Goal: Task Accomplishment & Management: Use online tool/utility

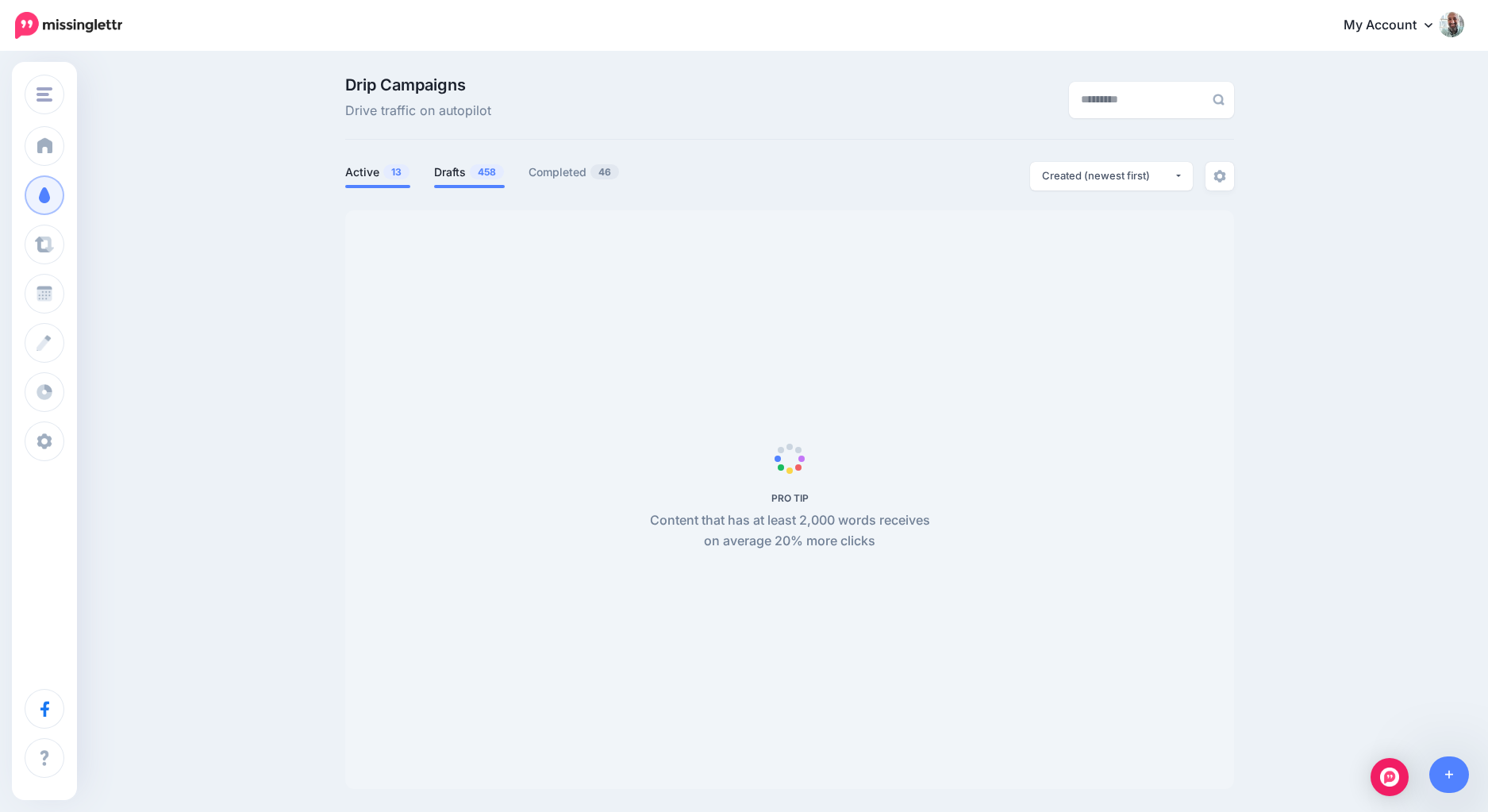
click at [445, 172] on link "Drafts 458" at bounding box center [469, 172] width 70 height 19
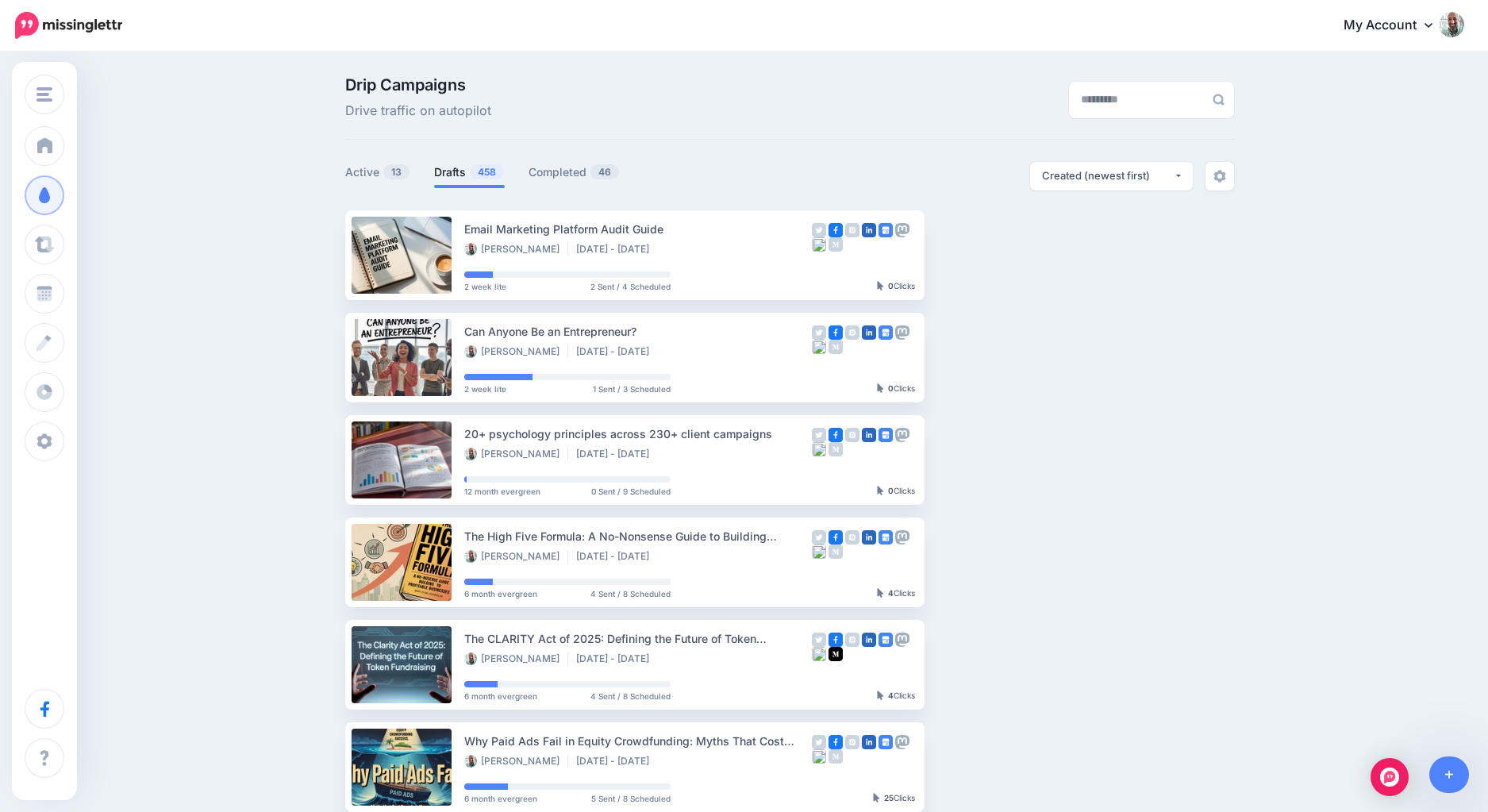
click at [445, 172] on link "Drafts 458" at bounding box center [469, 172] width 70 height 19
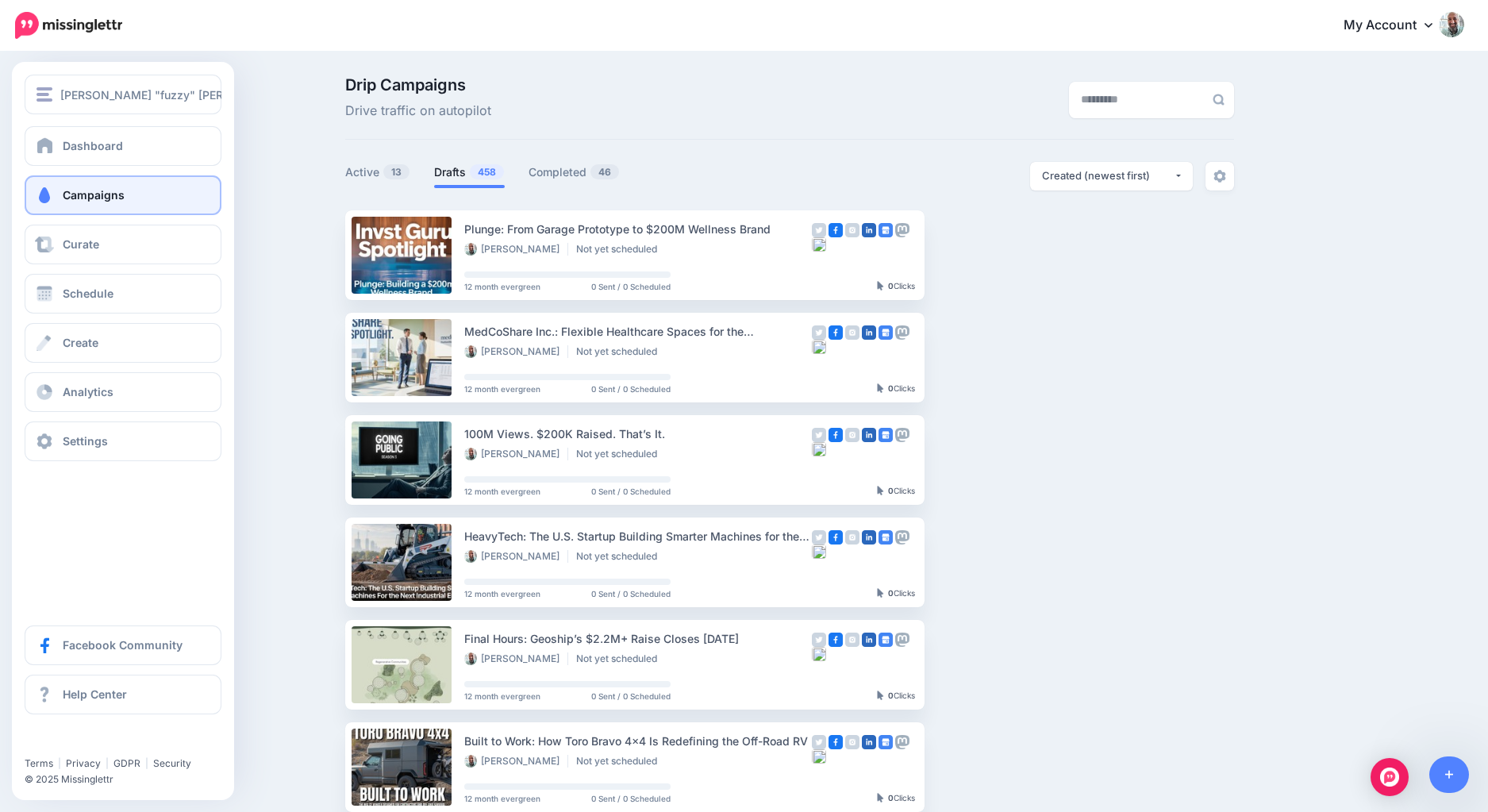
click at [51, 73] on div "Jeff "fuzzy" Wenzel Jeff "fuzzy" Wenzel Pre-IPO Hype Invst Guru He-Man Club Add…" at bounding box center [123, 430] width 222 height 737
click at [54, 87] on div "[PERSON_NAME] "fuzzy" [PERSON_NAME]" at bounding box center [123, 94] width 173 height 18
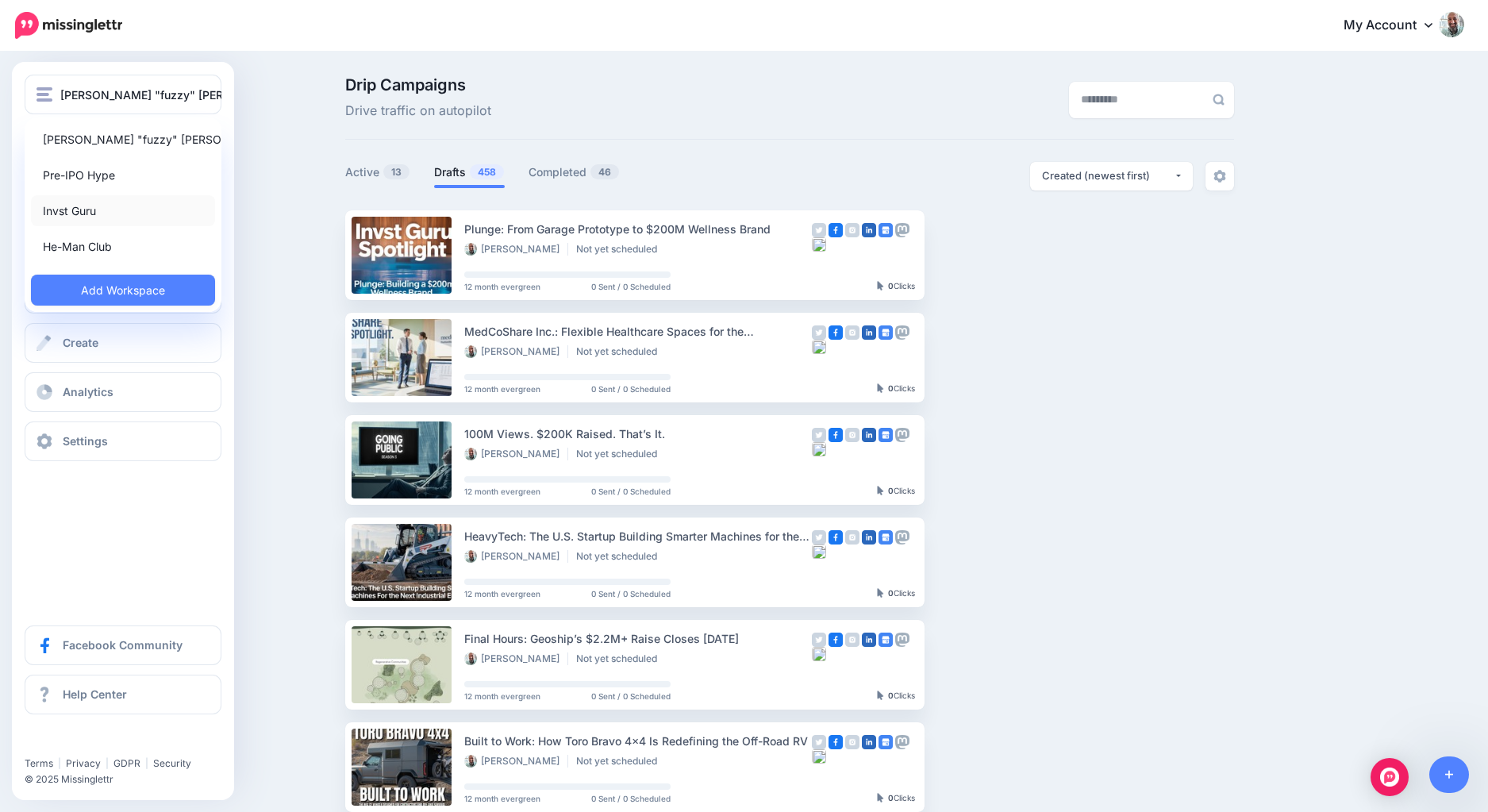
click at [96, 203] on link "Invst Guru" at bounding box center [123, 211] width 184 height 31
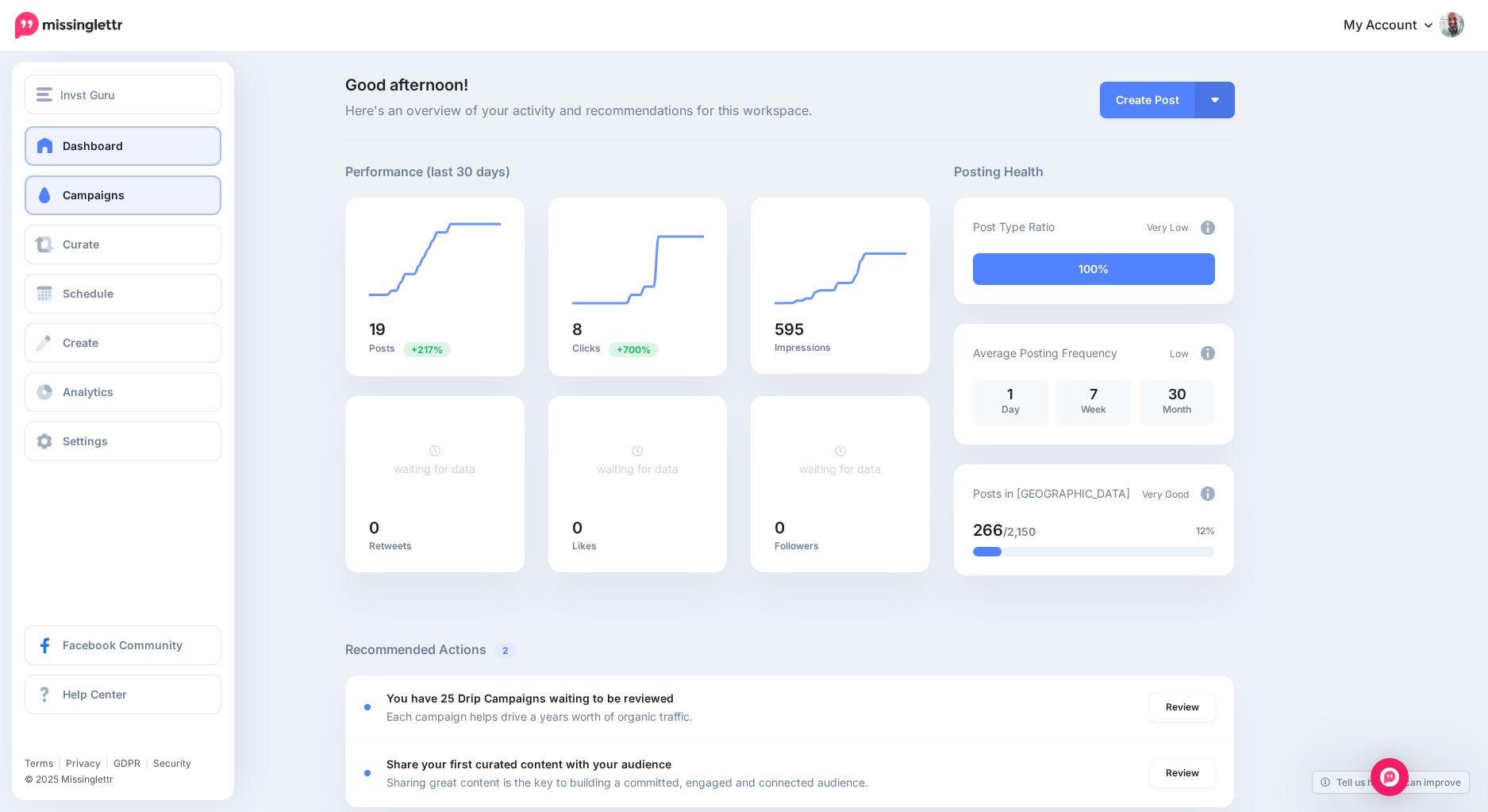
click at [53, 198] on span at bounding box center [45, 195] width 21 height 16
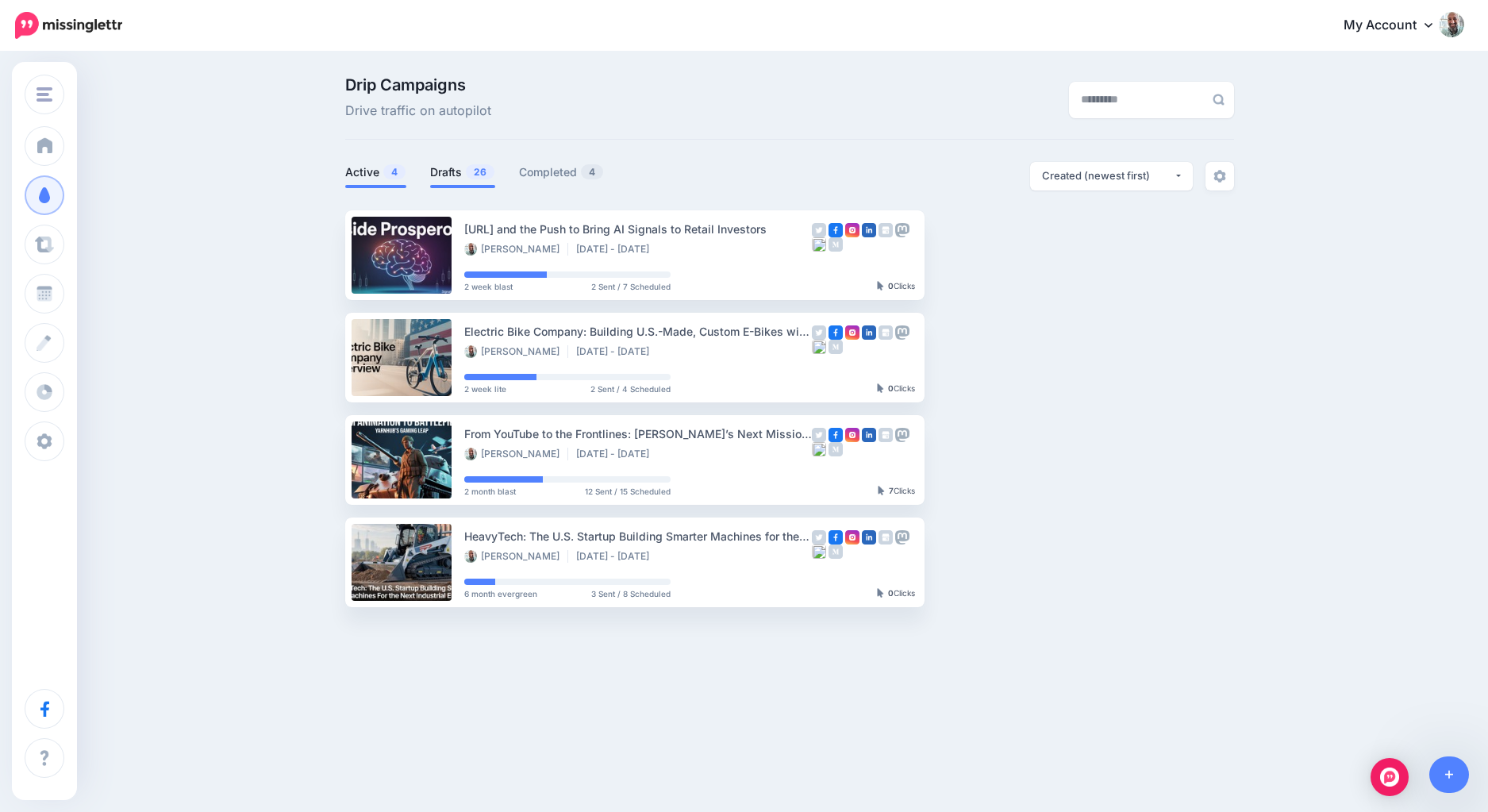
click at [456, 175] on link "Drafts 26" at bounding box center [463, 172] width 65 height 19
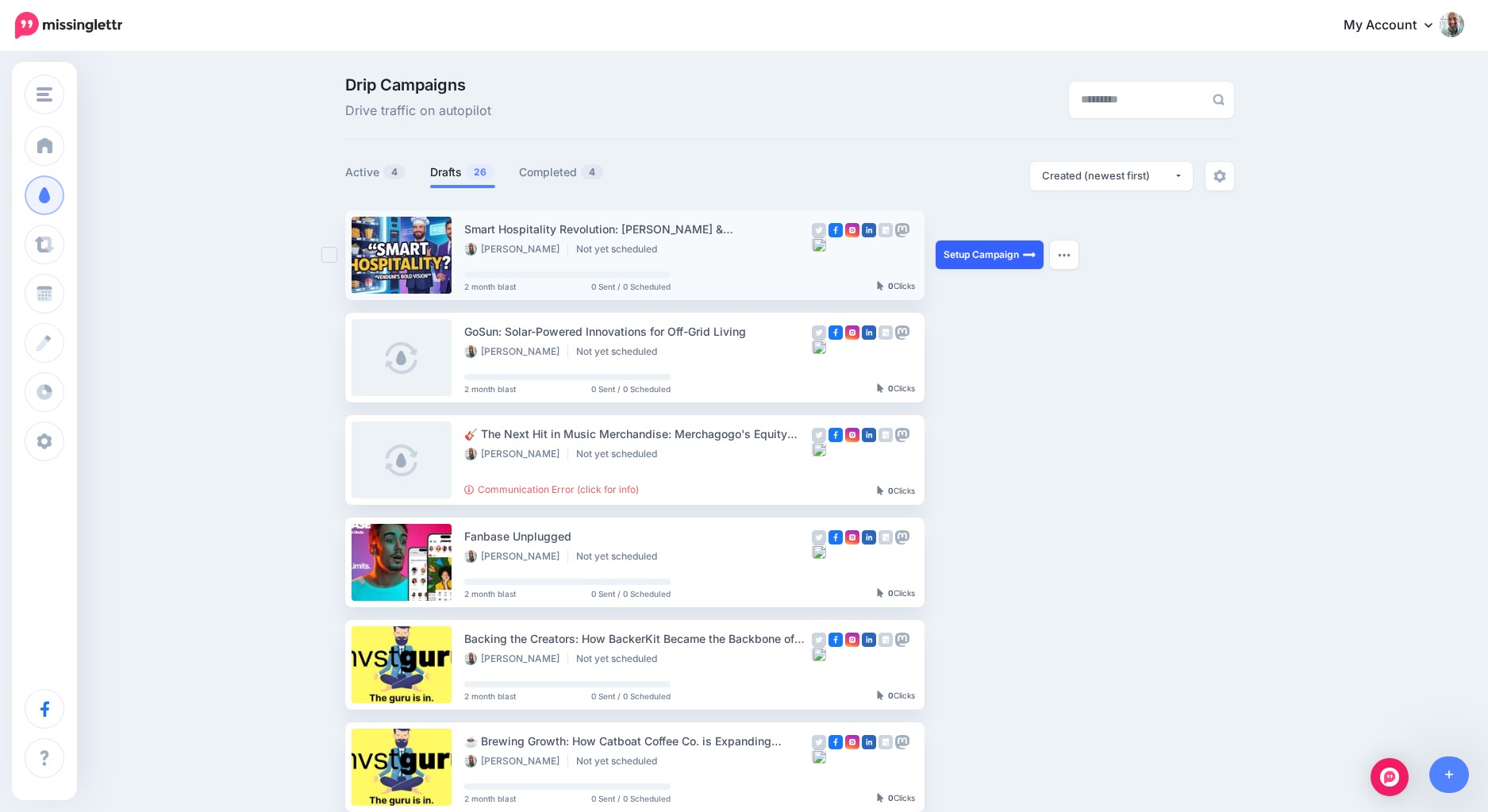
click at [1004, 255] on link "Setup Campaign" at bounding box center [989, 254] width 108 height 28
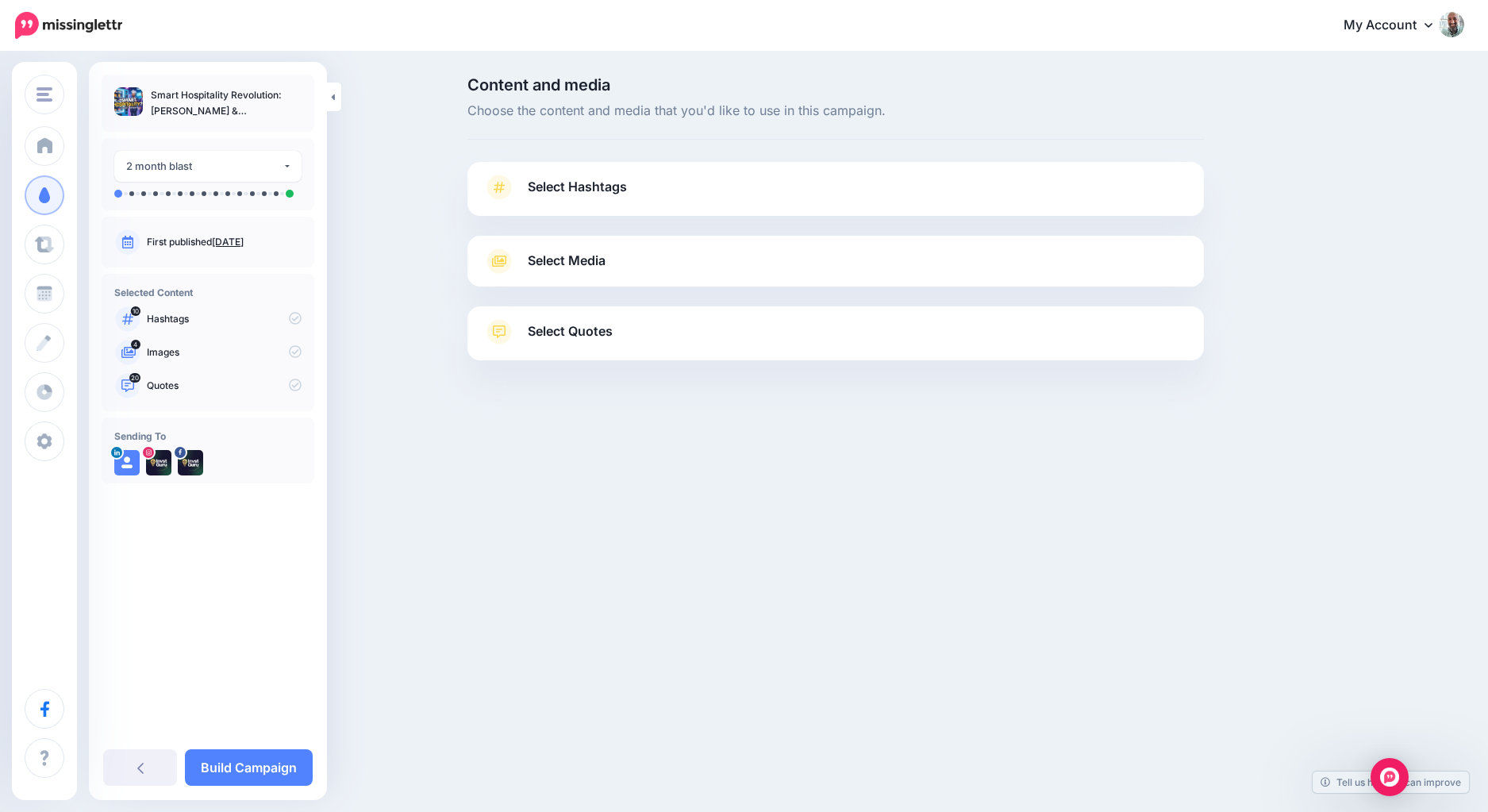
click at [1061, 203] on link "Select Hashtags" at bounding box center [835, 195] width 704 height 41
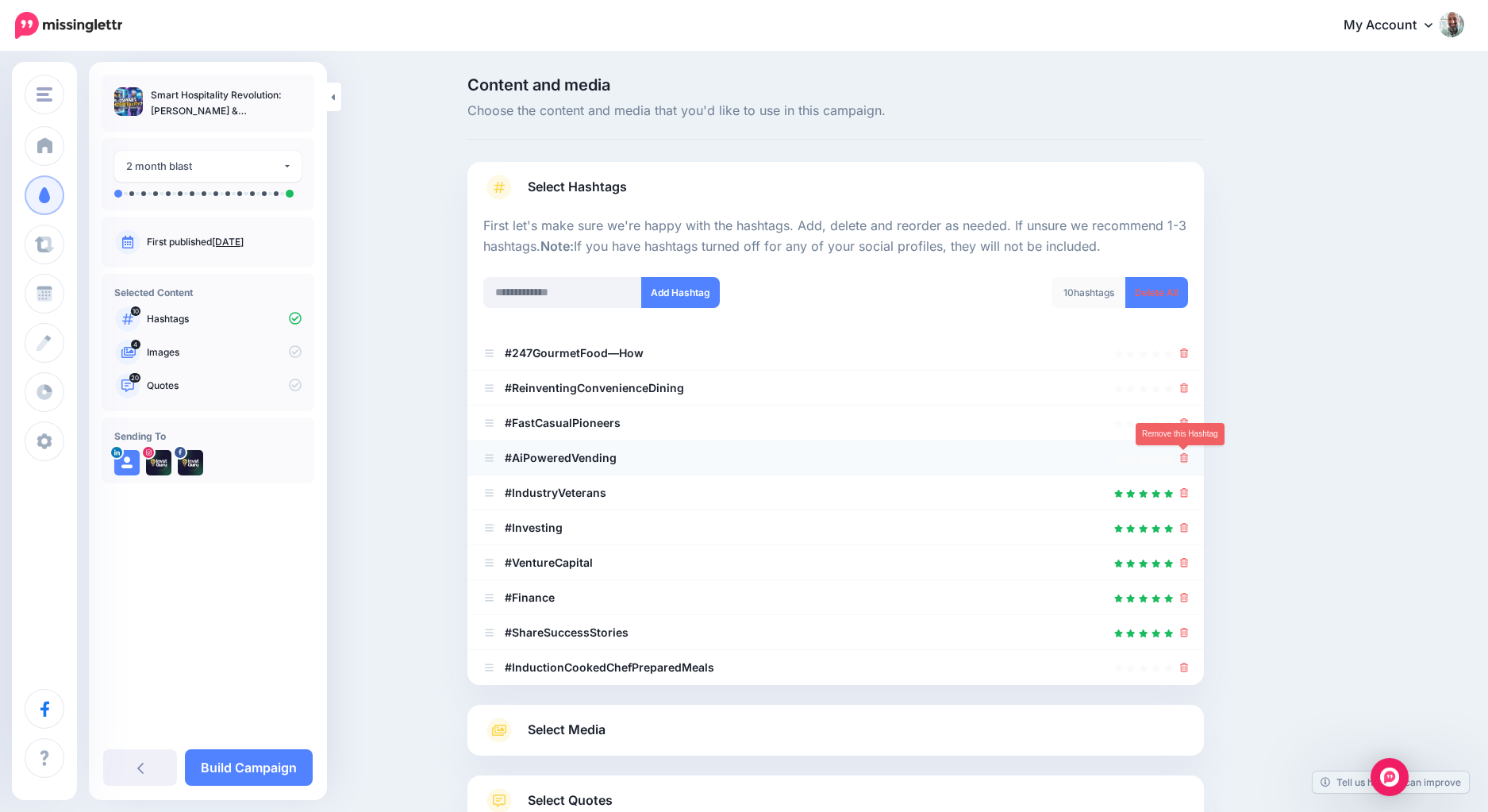
click at [1186, 461] on icon at bounding box center [1184, 457] width 9 height 9
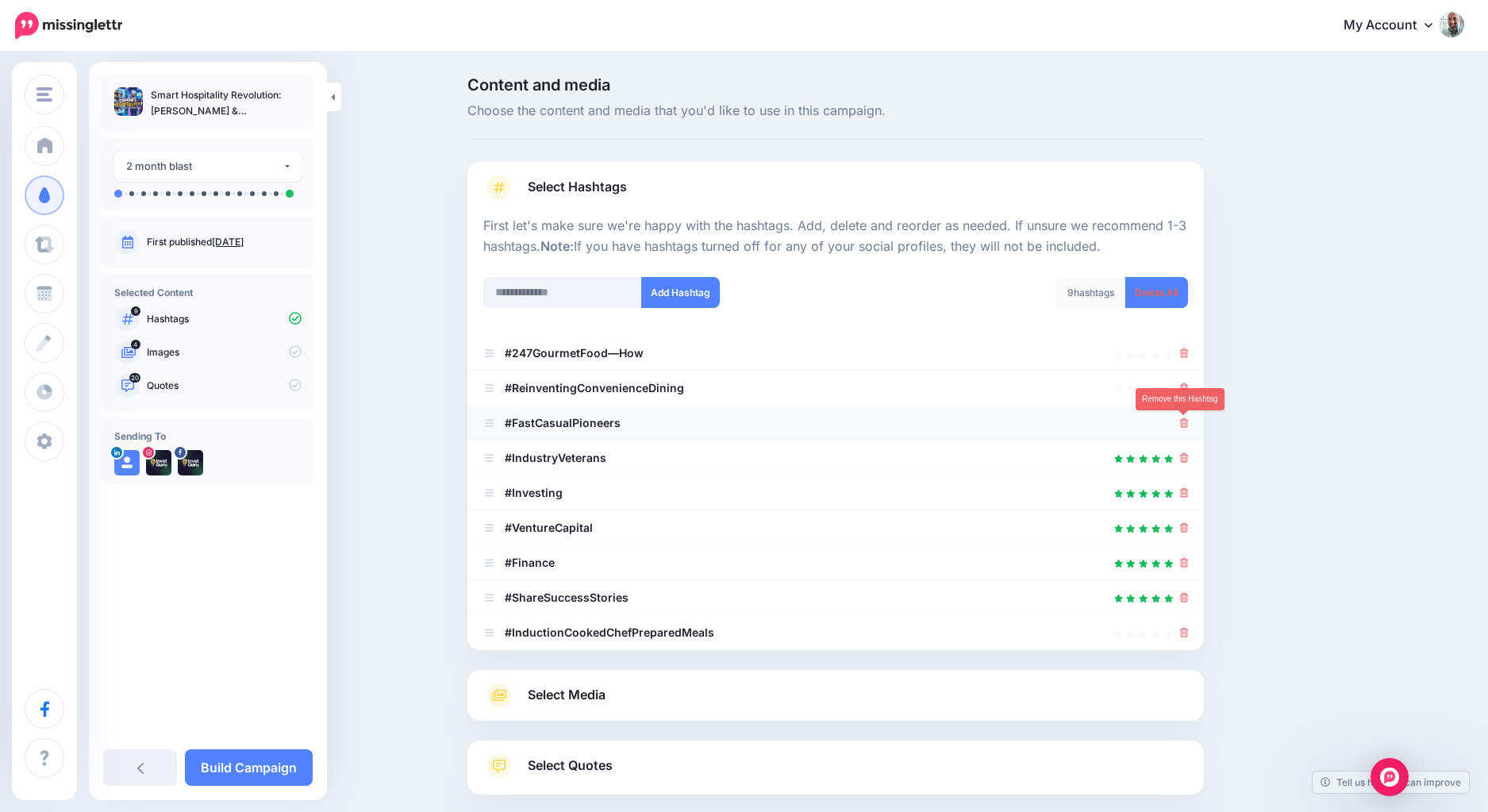
click at [1181, 427] on link at bounding box center [1184, 422] width 9 height 14
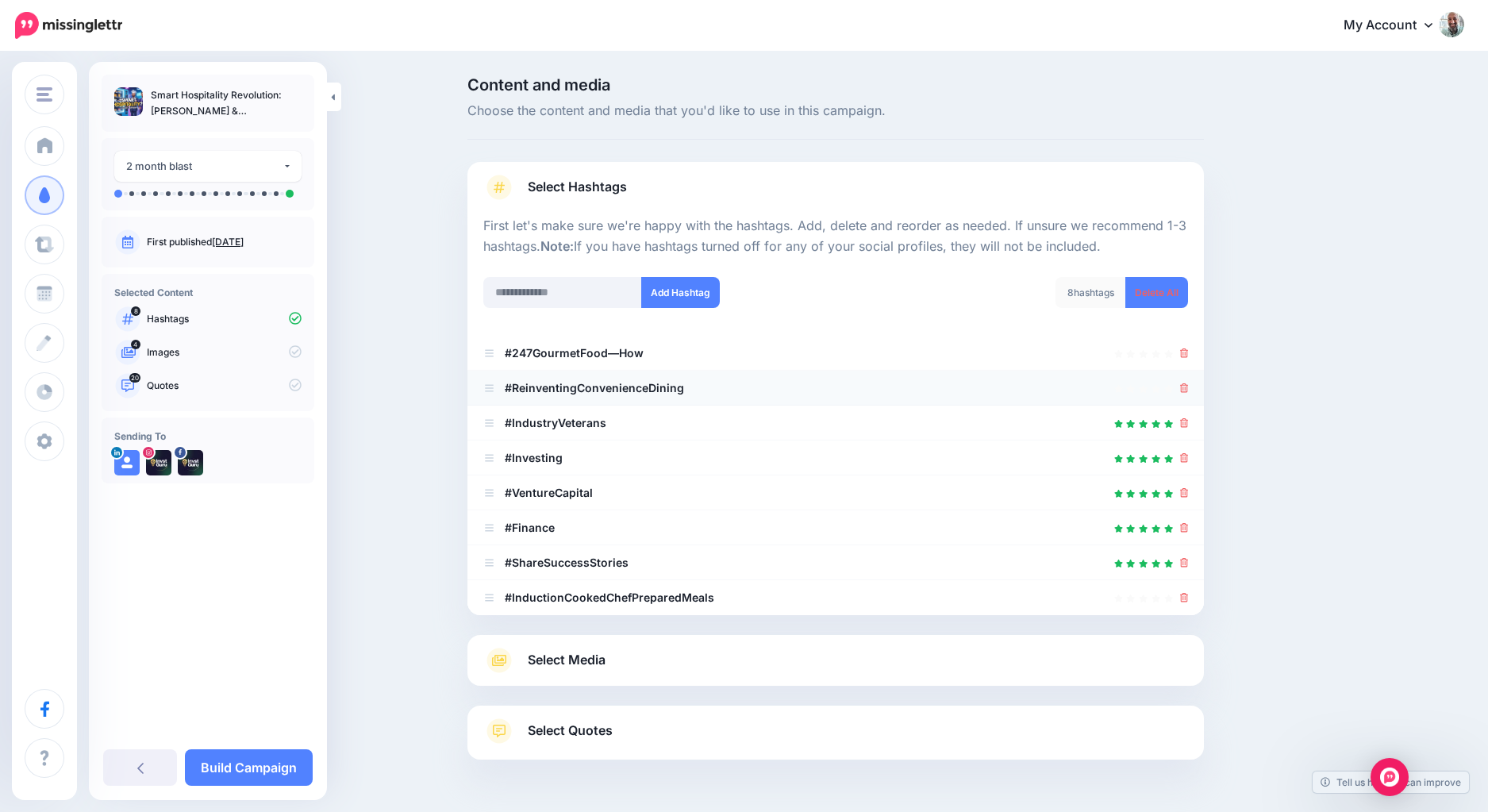
click at [1181, 388] on icon at bounding box center [1184, 387] width 9 height 9
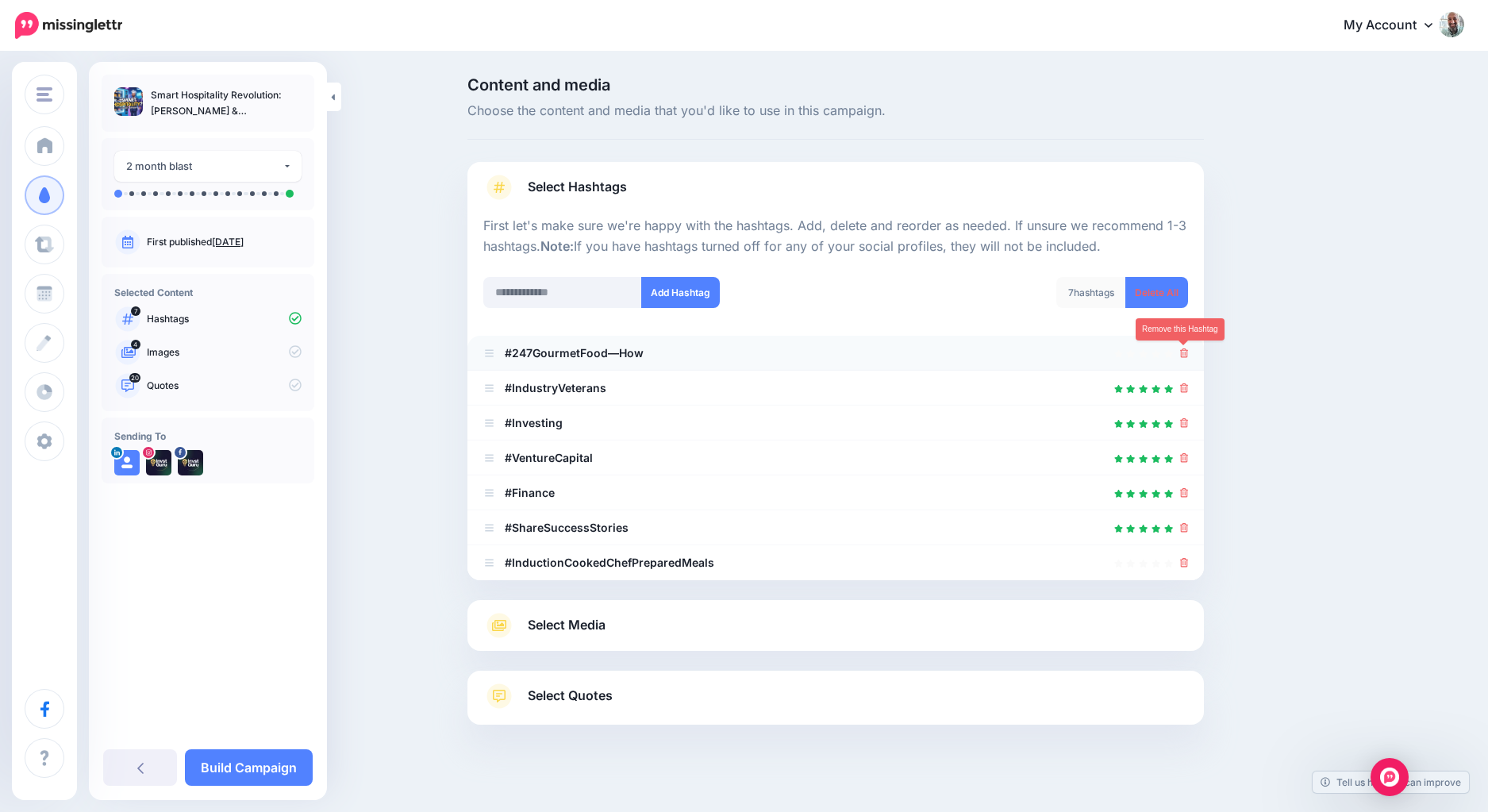
click at [1184, 351] on icon at bounding box center [1184, 353] width 9 height 9
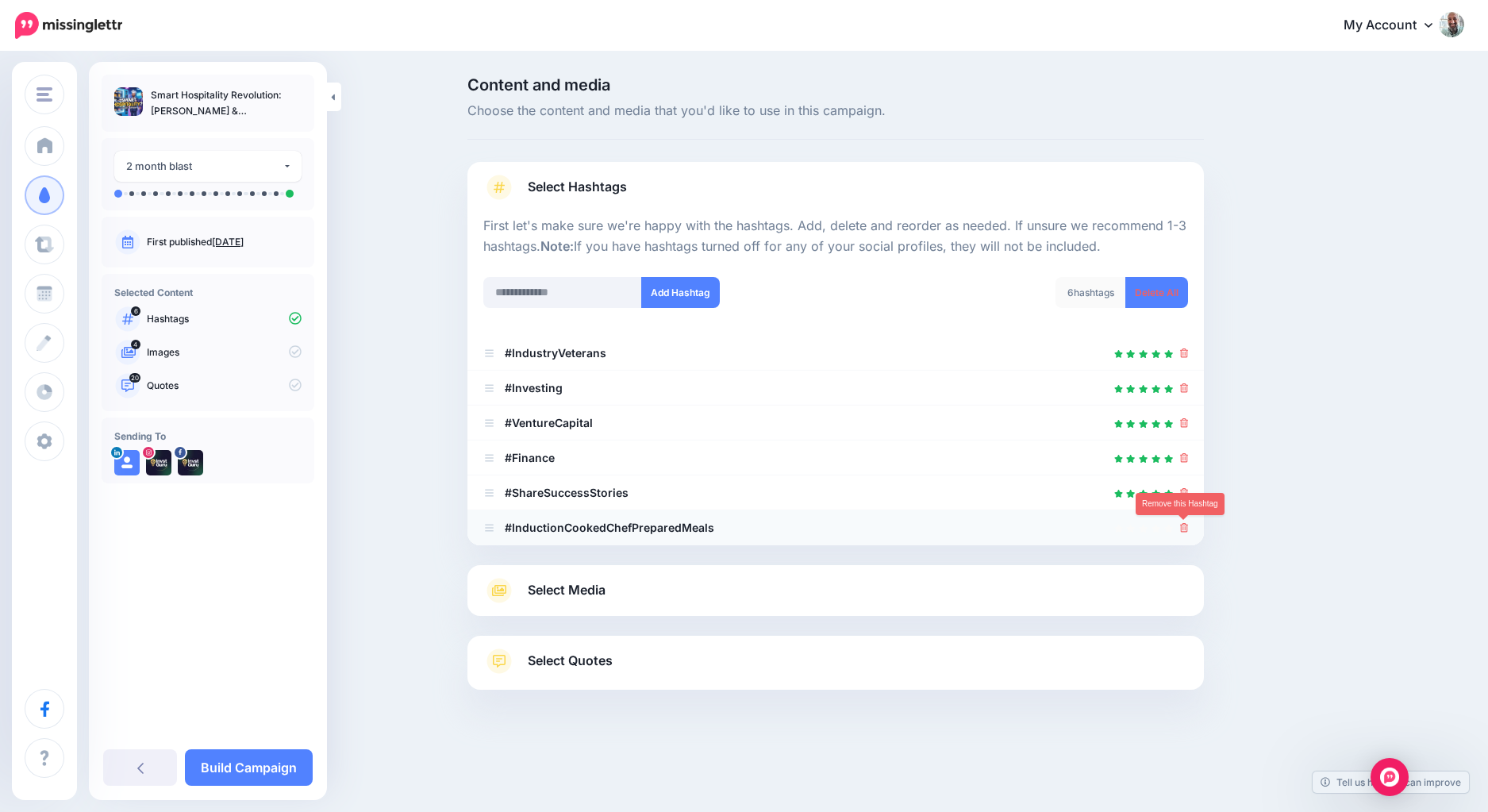
click at [1181, 531] on icon at bounding box center [1184, 527] width 9 height 9
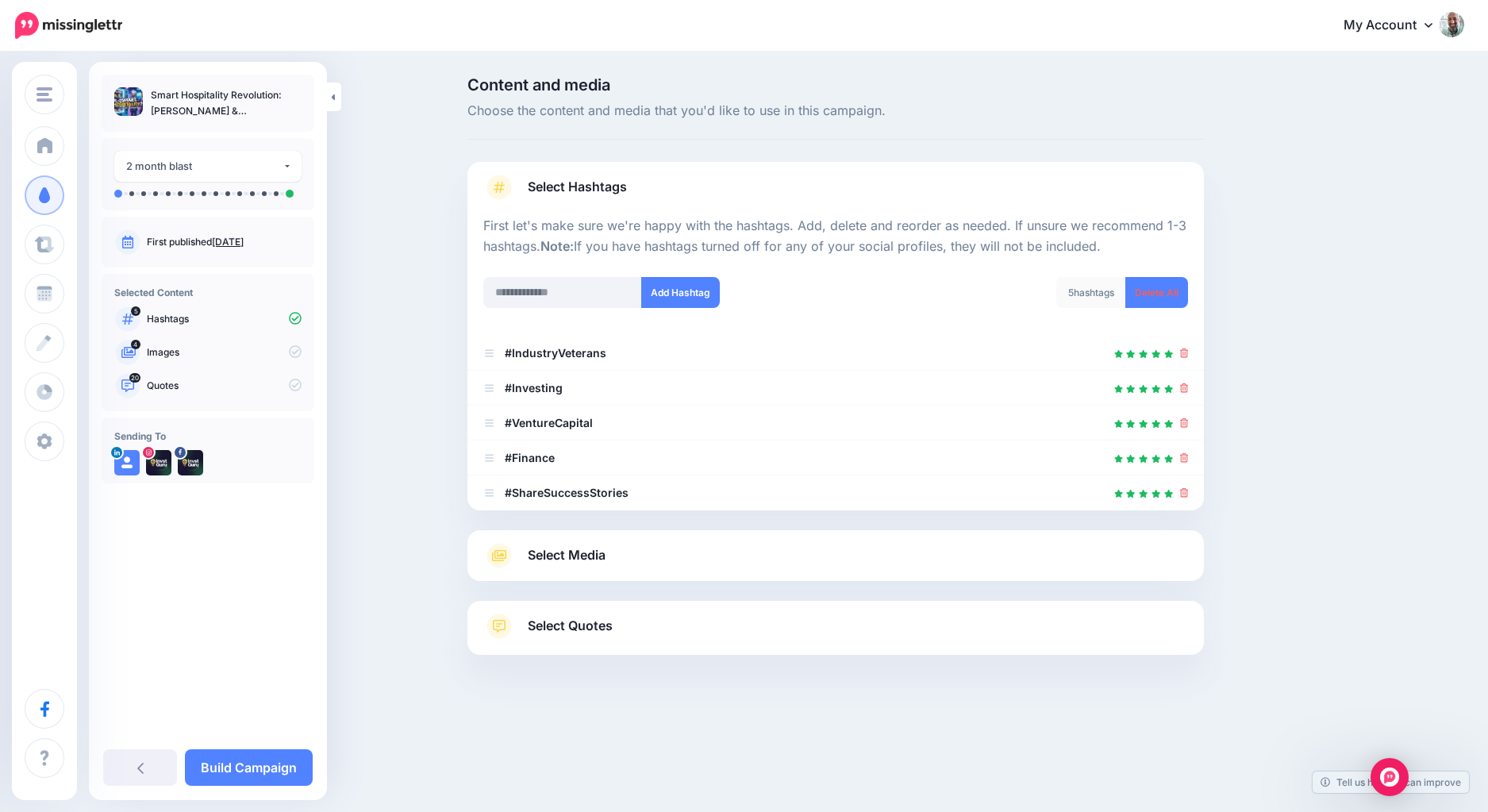
click at [671, 548] on link "Select Media" at bounding box center [835, 556] width 704 height 26
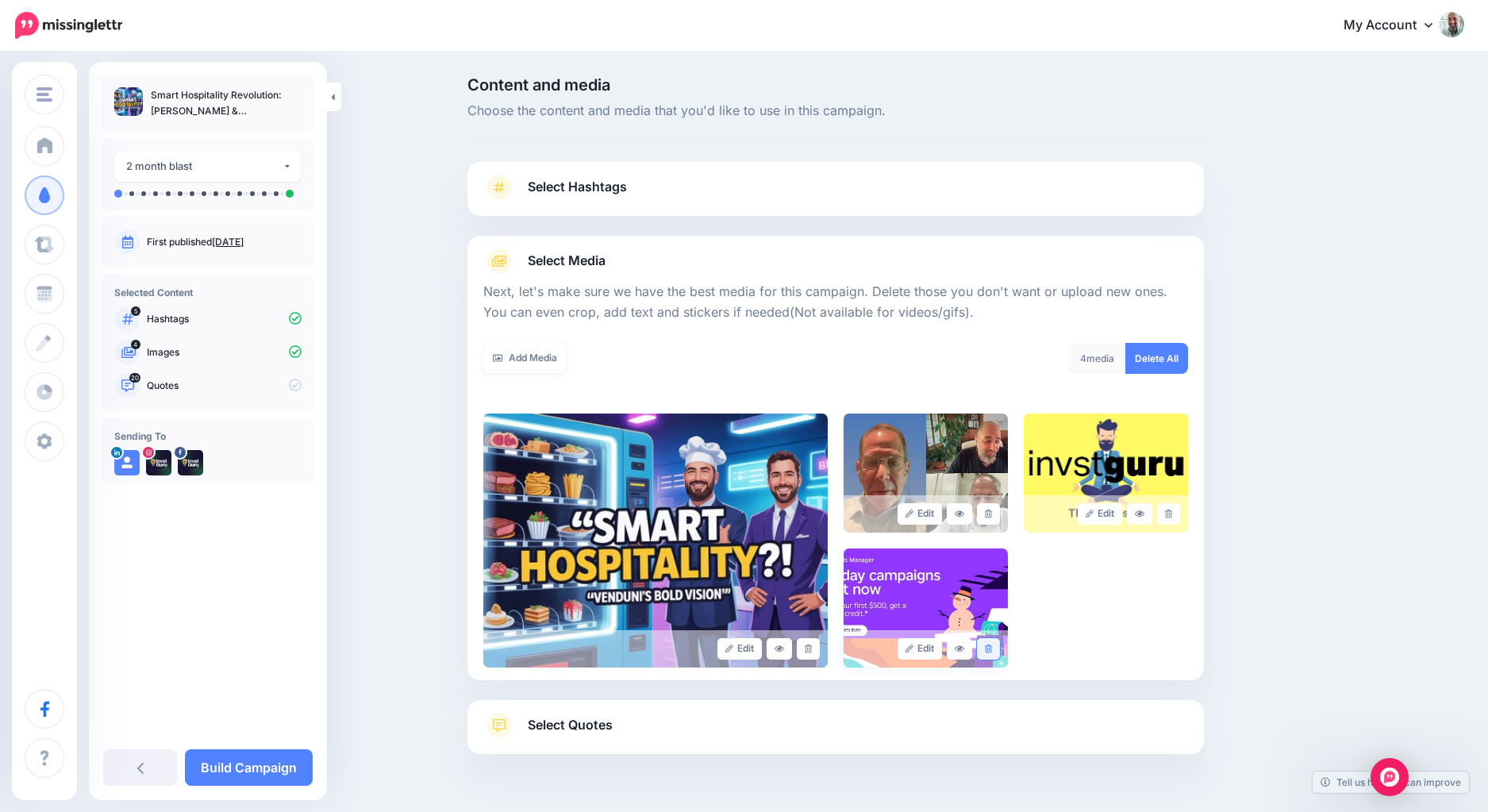
click at [995, 648] on link at bounding box center [988, 648] width 23 height 21
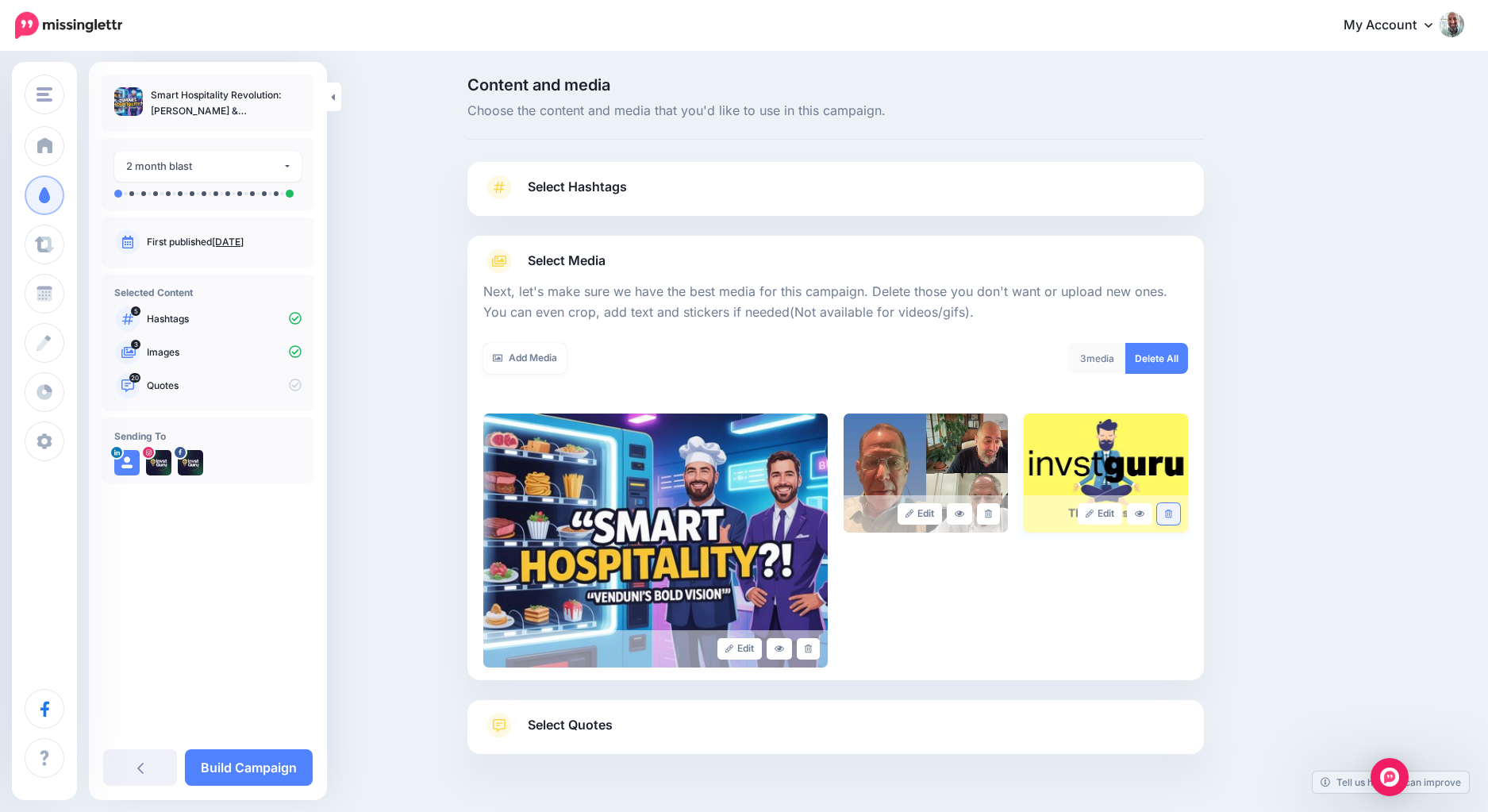
click at [1168, 516] on icon at bounding box center [1168, 514] width 7 height 9
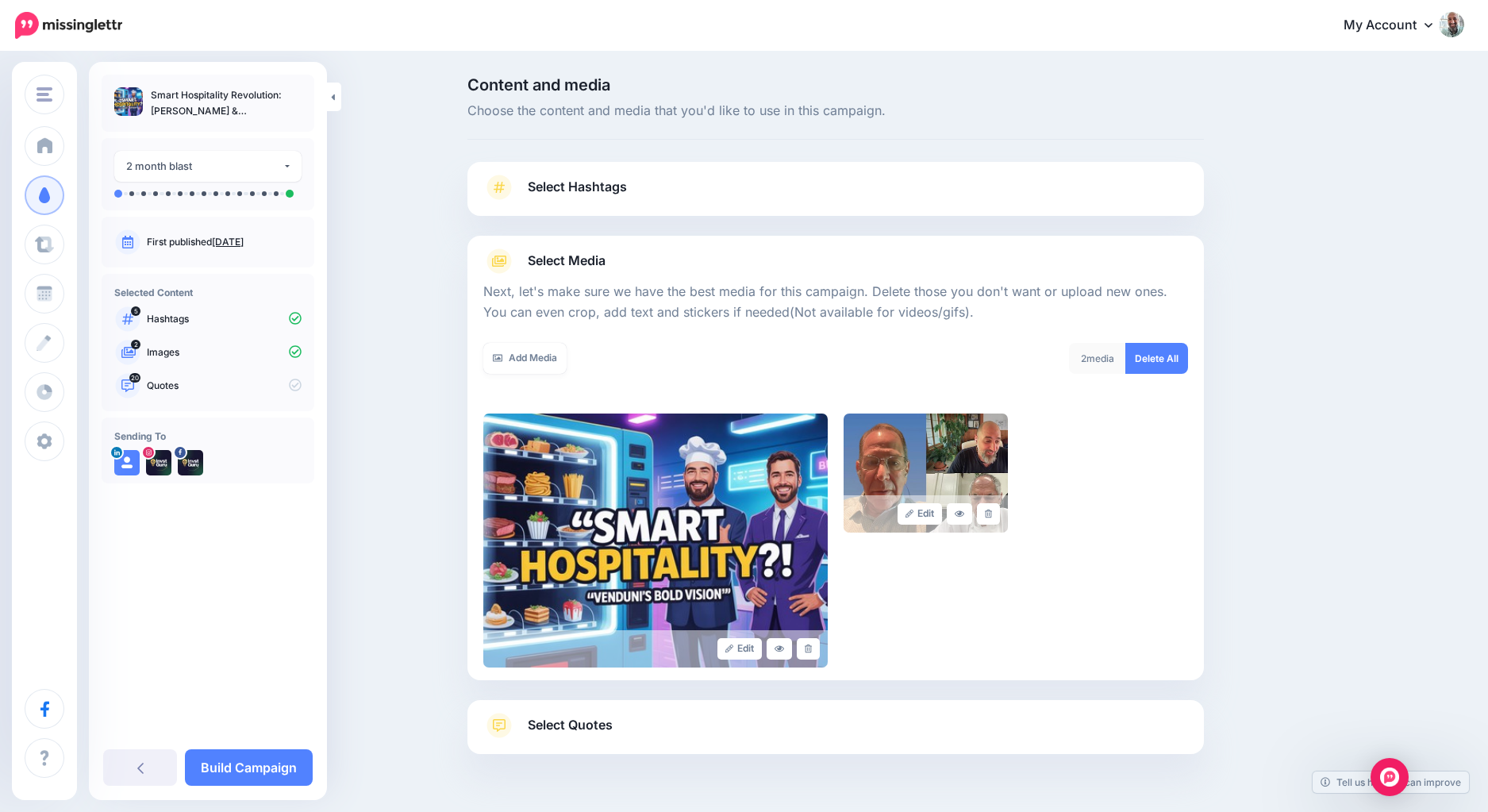
scroll to position [45, 0]
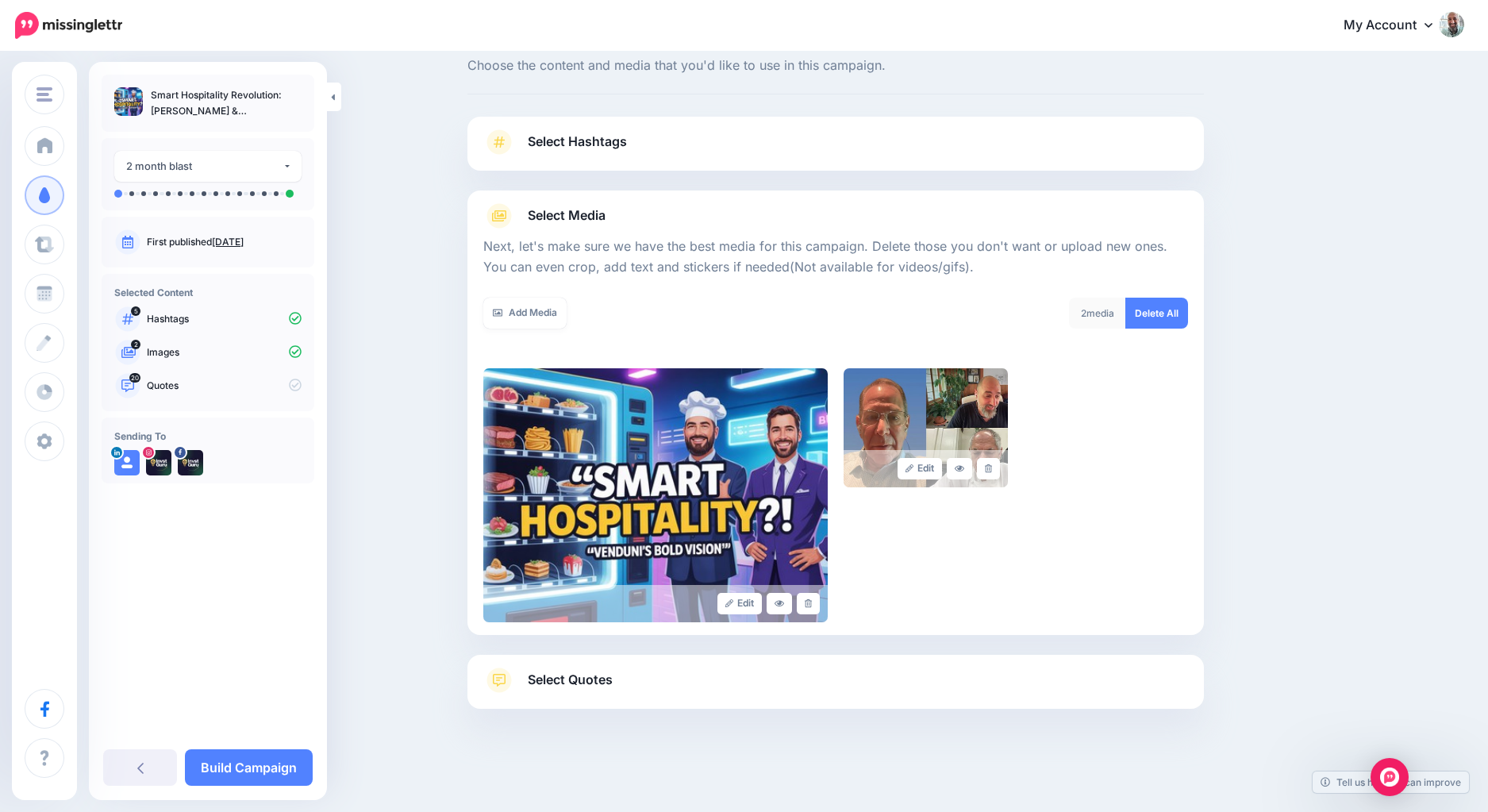
click at [585, 675] on span "Select Quotes" at bounding box center [570, 679] width 85 height 21
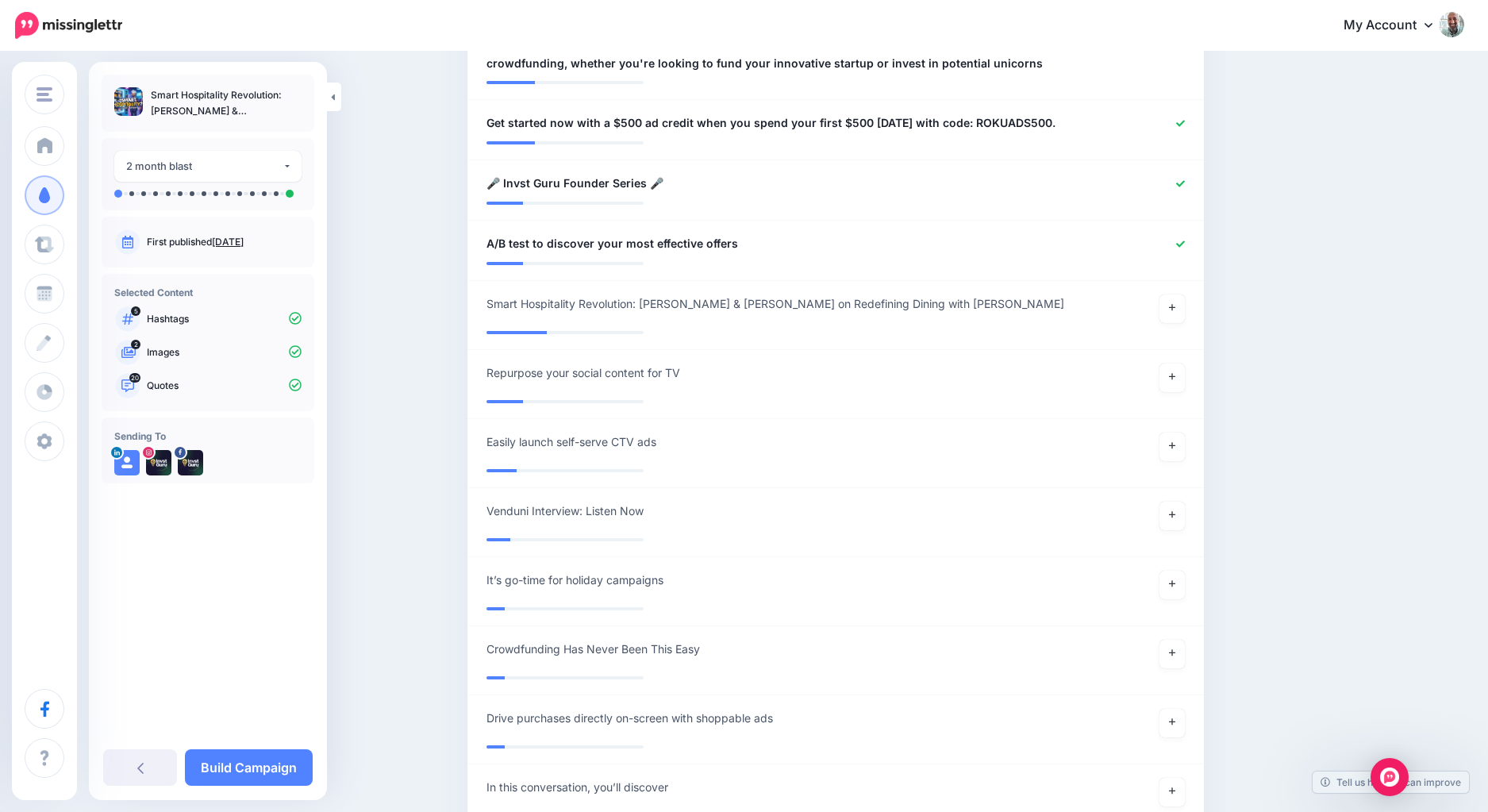
scroll to position [1894, 0]
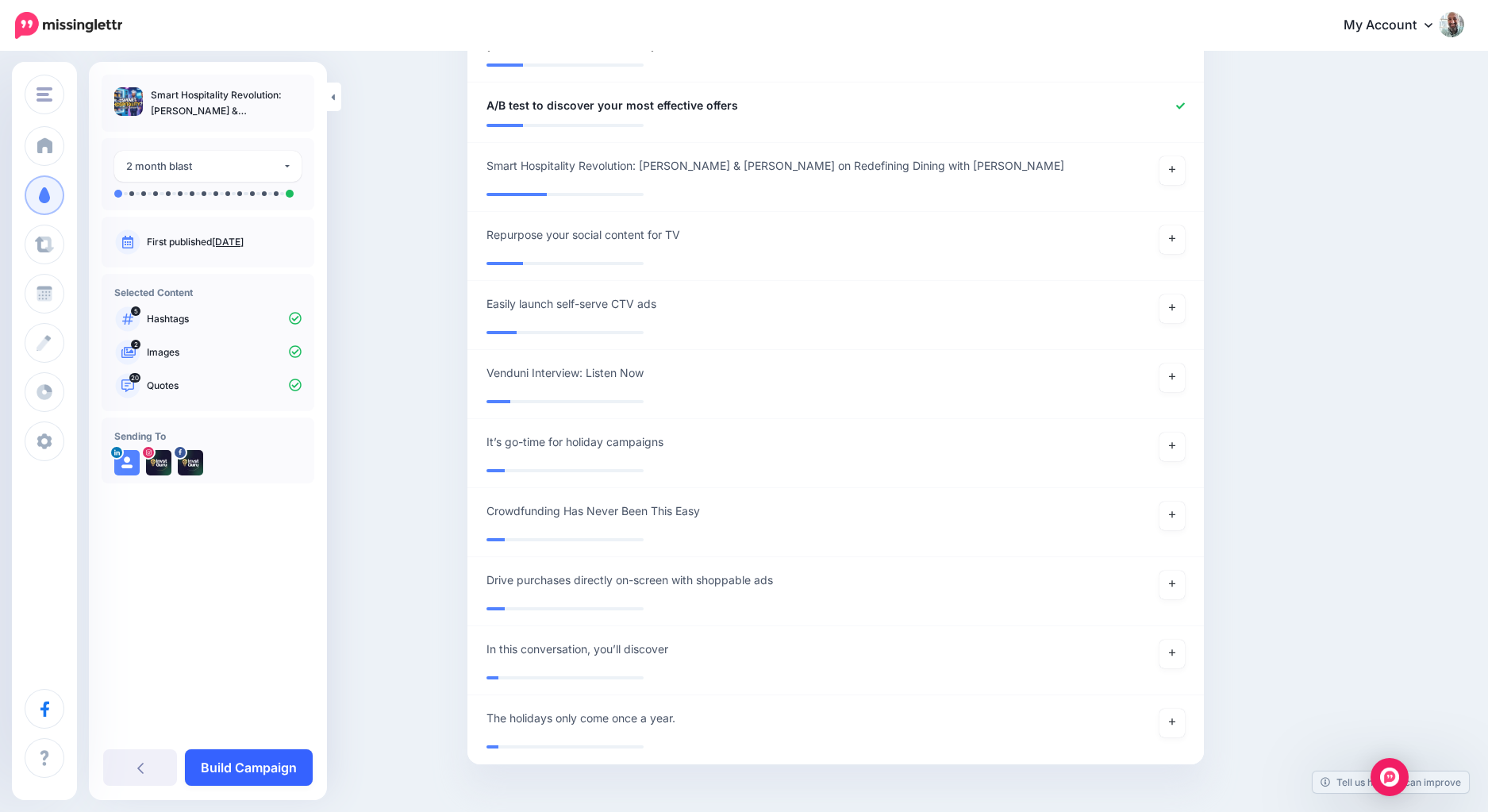
click at [239, 769] on link "Build Campaign" at bounding box center [248, 767] width 128 height 37
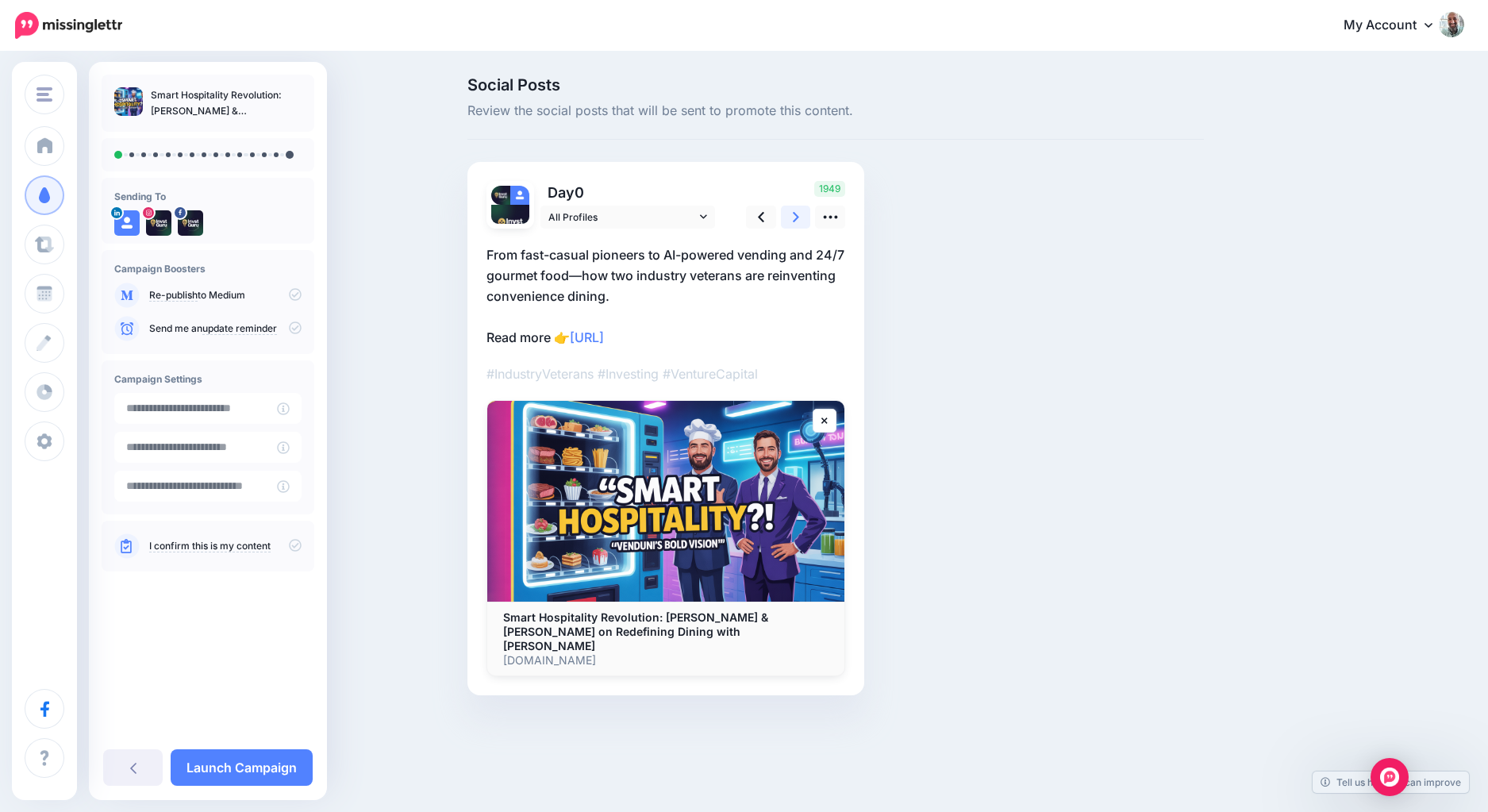
click at [791, 216] on link at bounding box center [795, 217] width 30 height 23
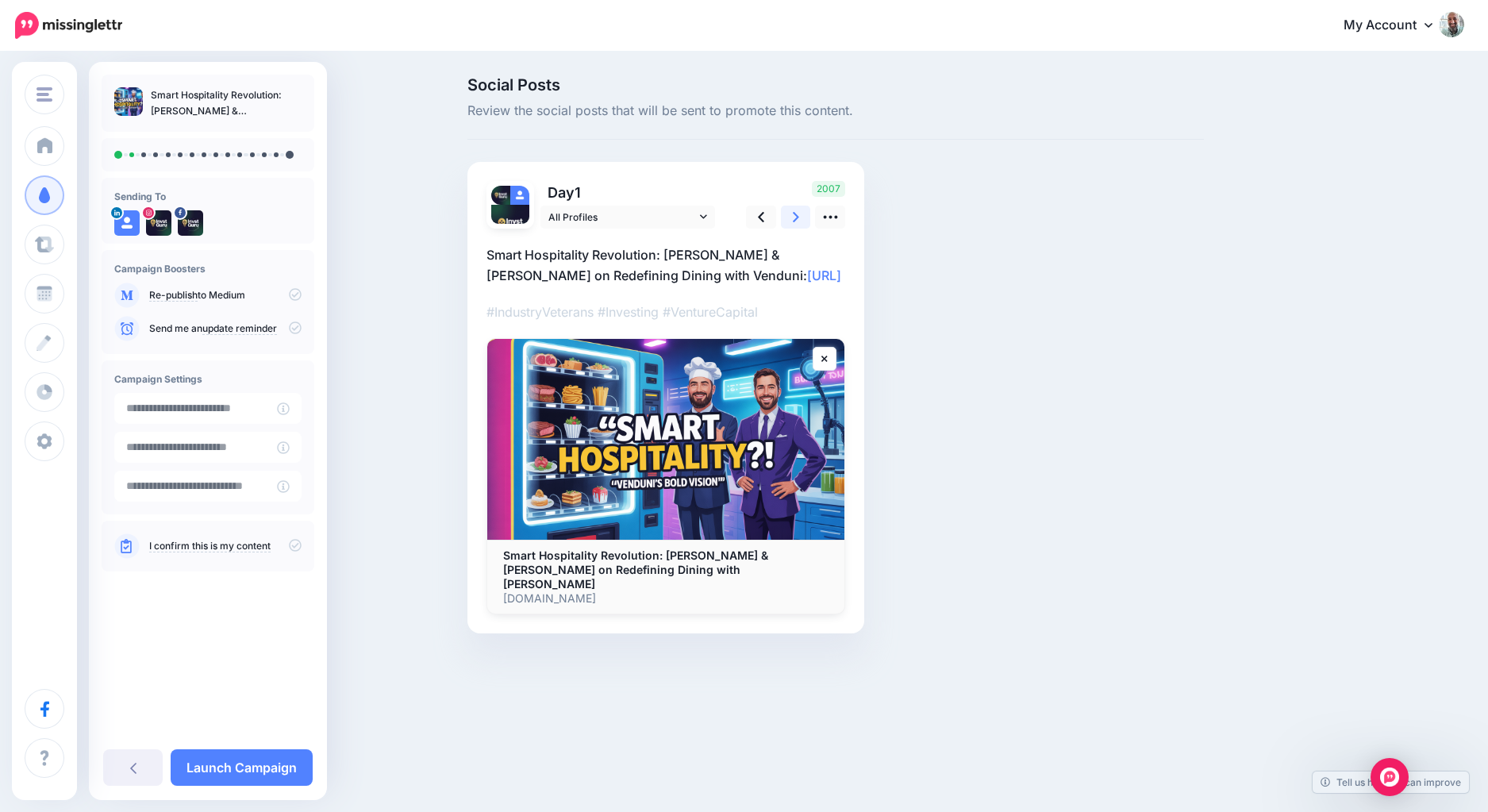
click at [791, 216] on link at bounding box center [795, 217] width 30 height 23
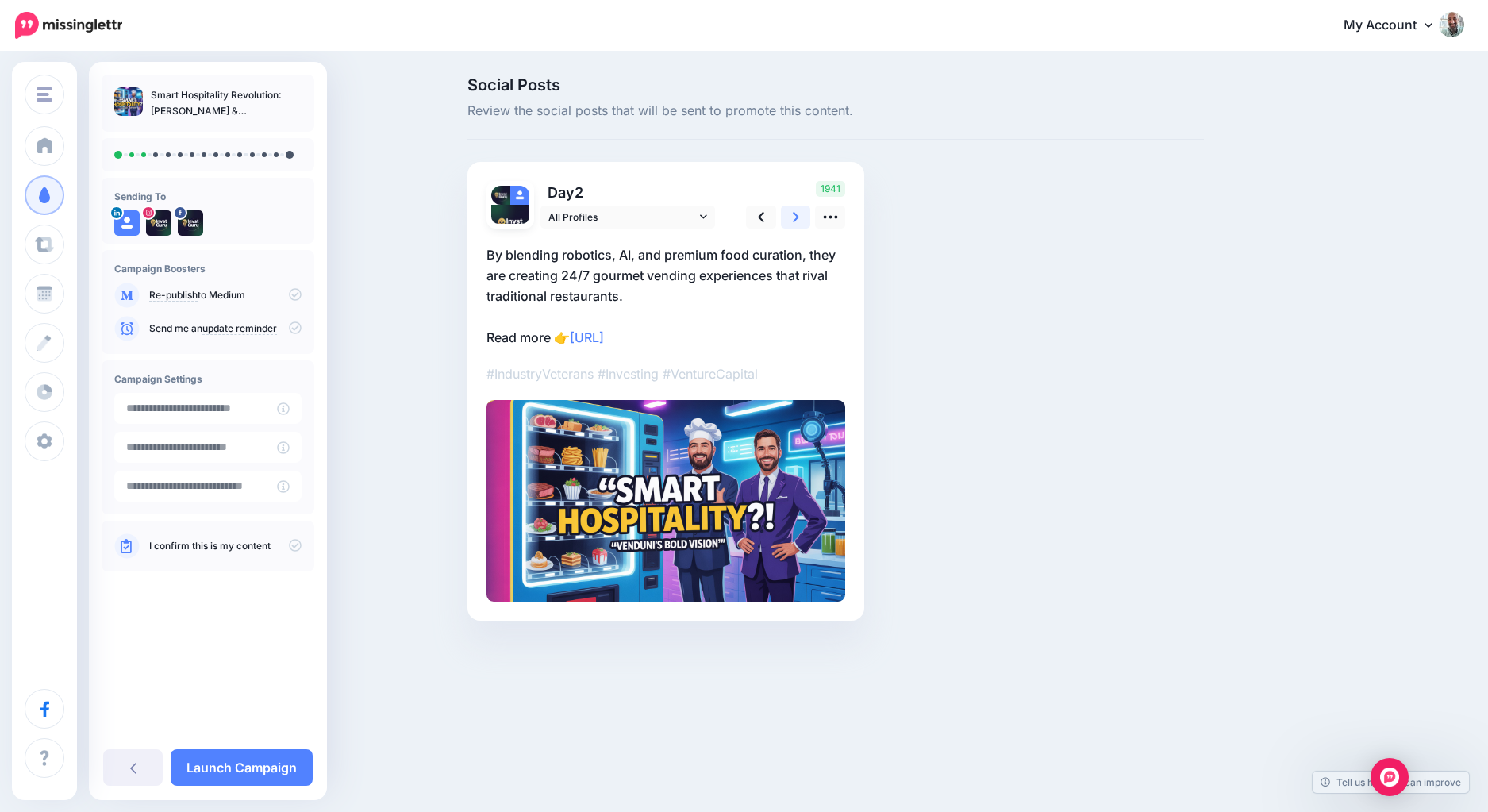
click at [791, 216] on link at bounding box center [795, 217] width 30 height 23
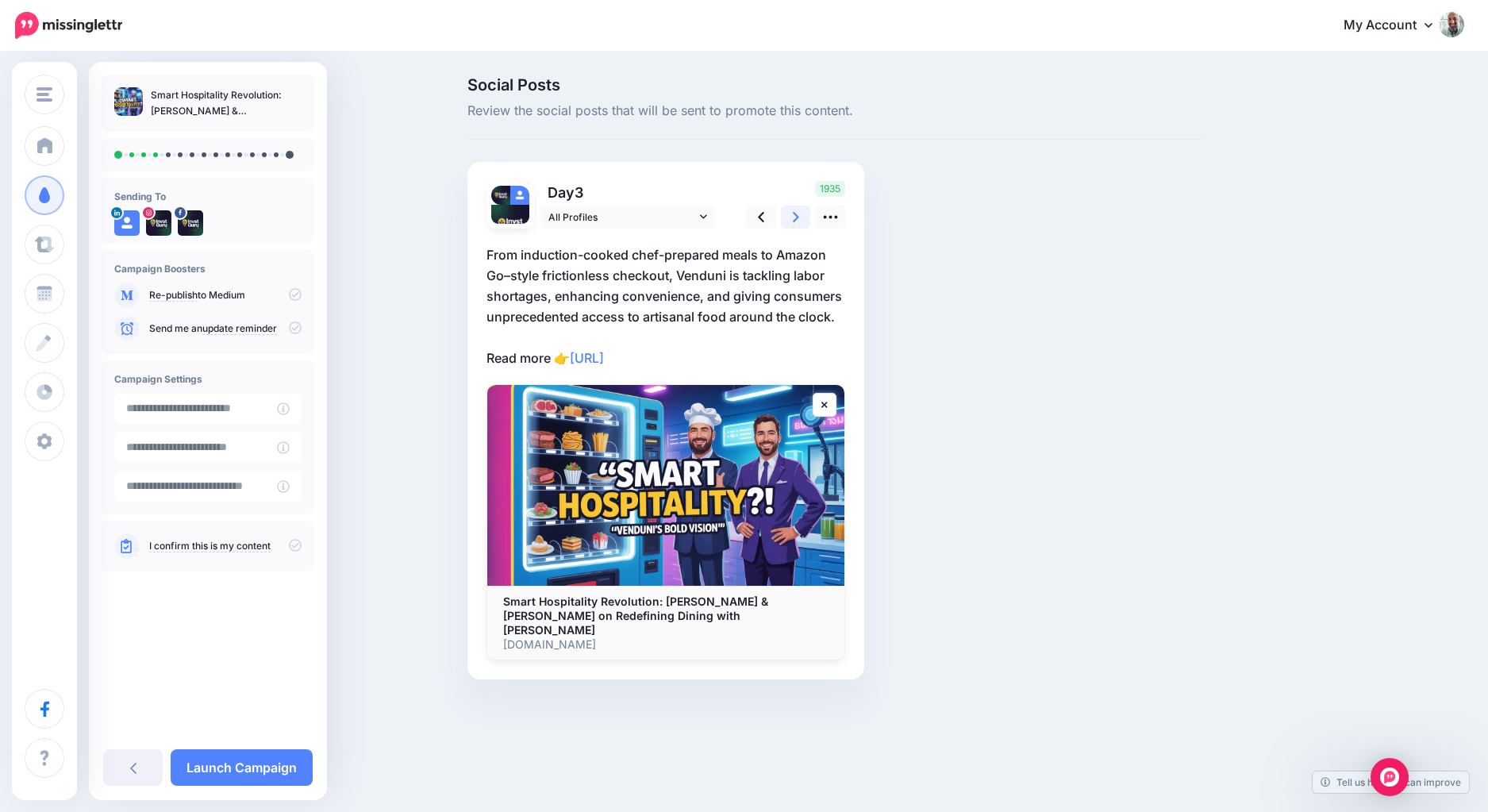
click at [791, 216] on link at bounding box center [795, 217] width 30 height 23
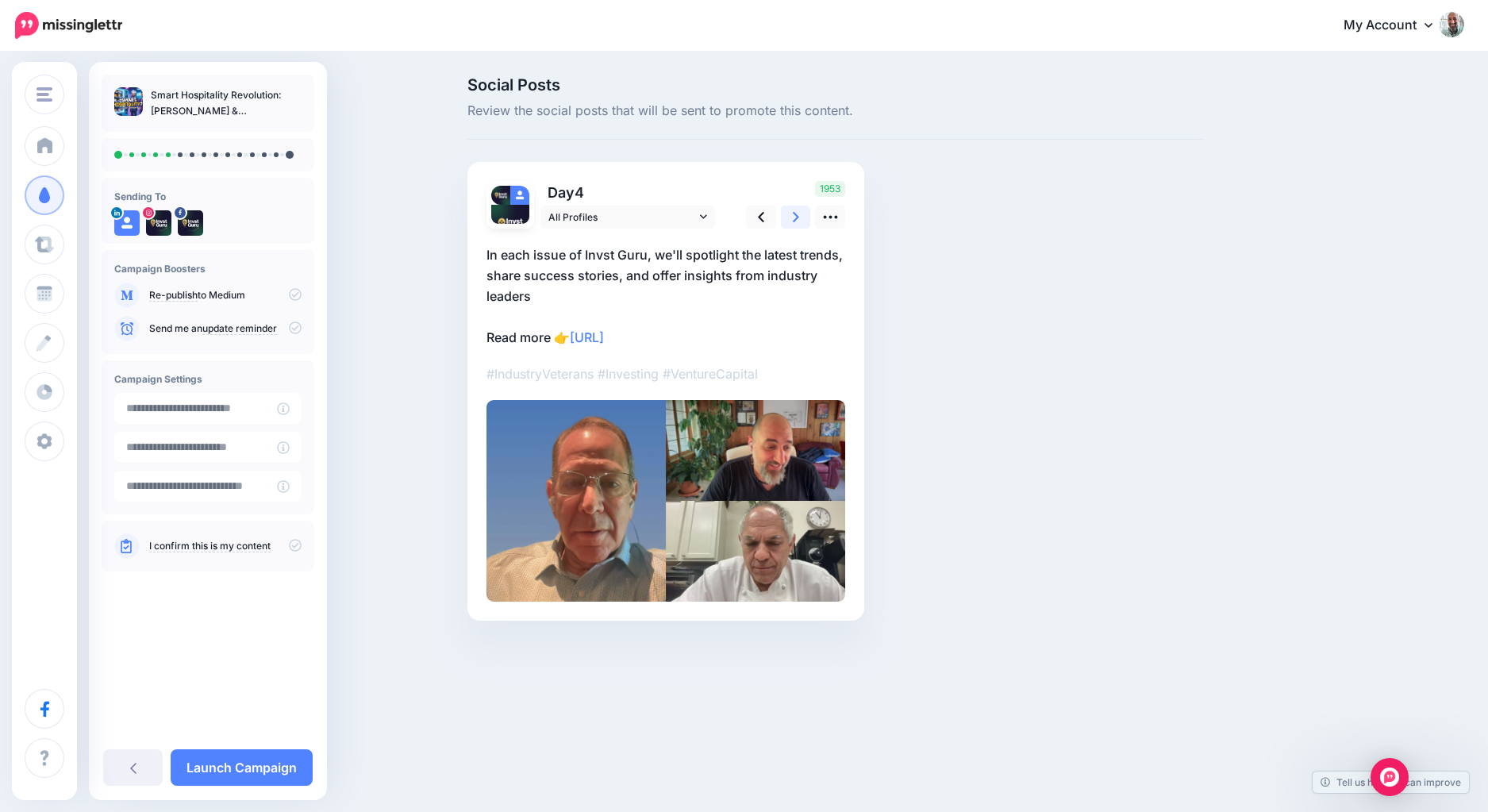
click at [797, 212] on icon at bounding box center [795, 217] width 6 height 16
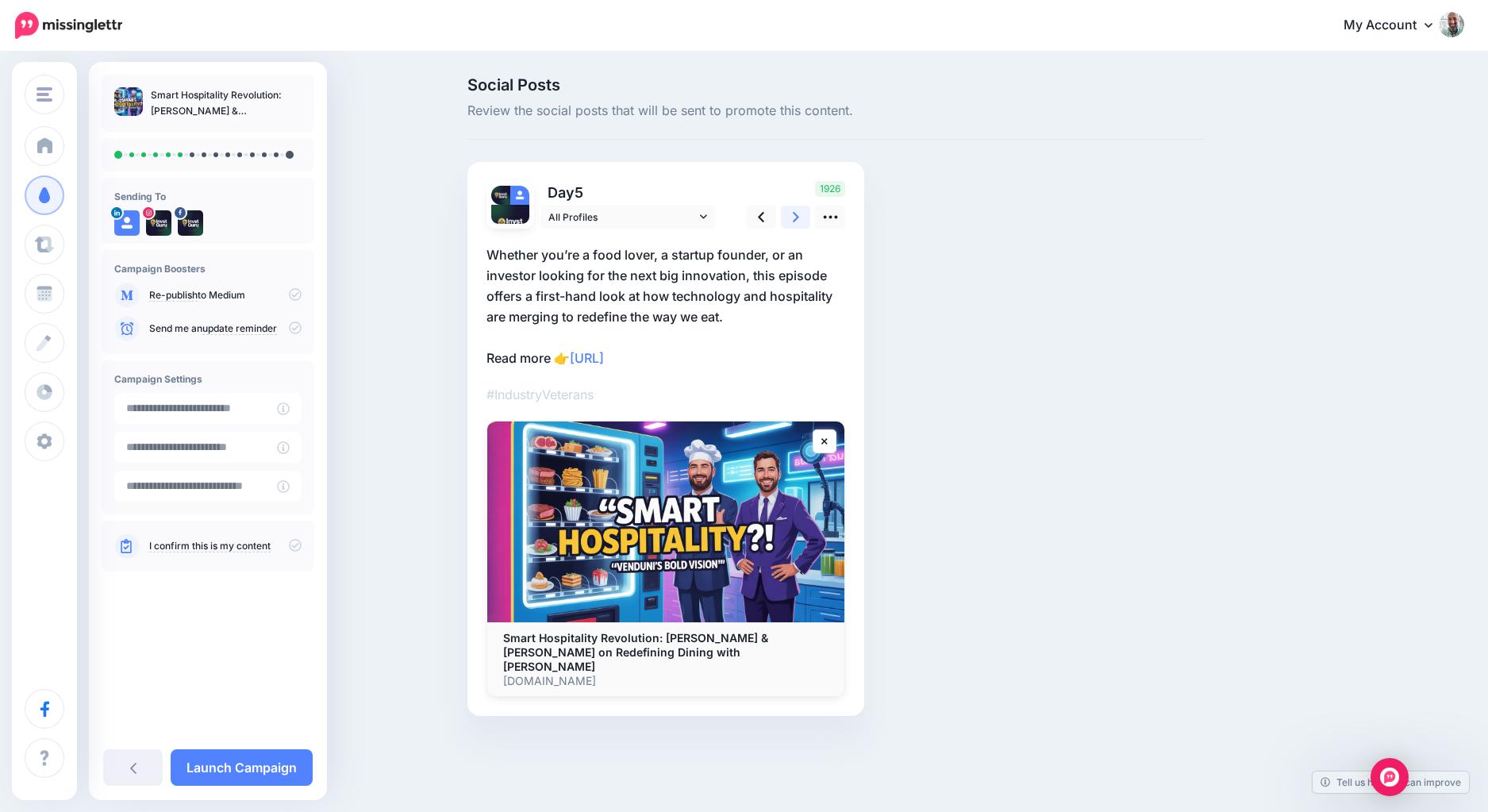
click at [797, 212] on icon at bounding box center [795, 217] width 6 height 16
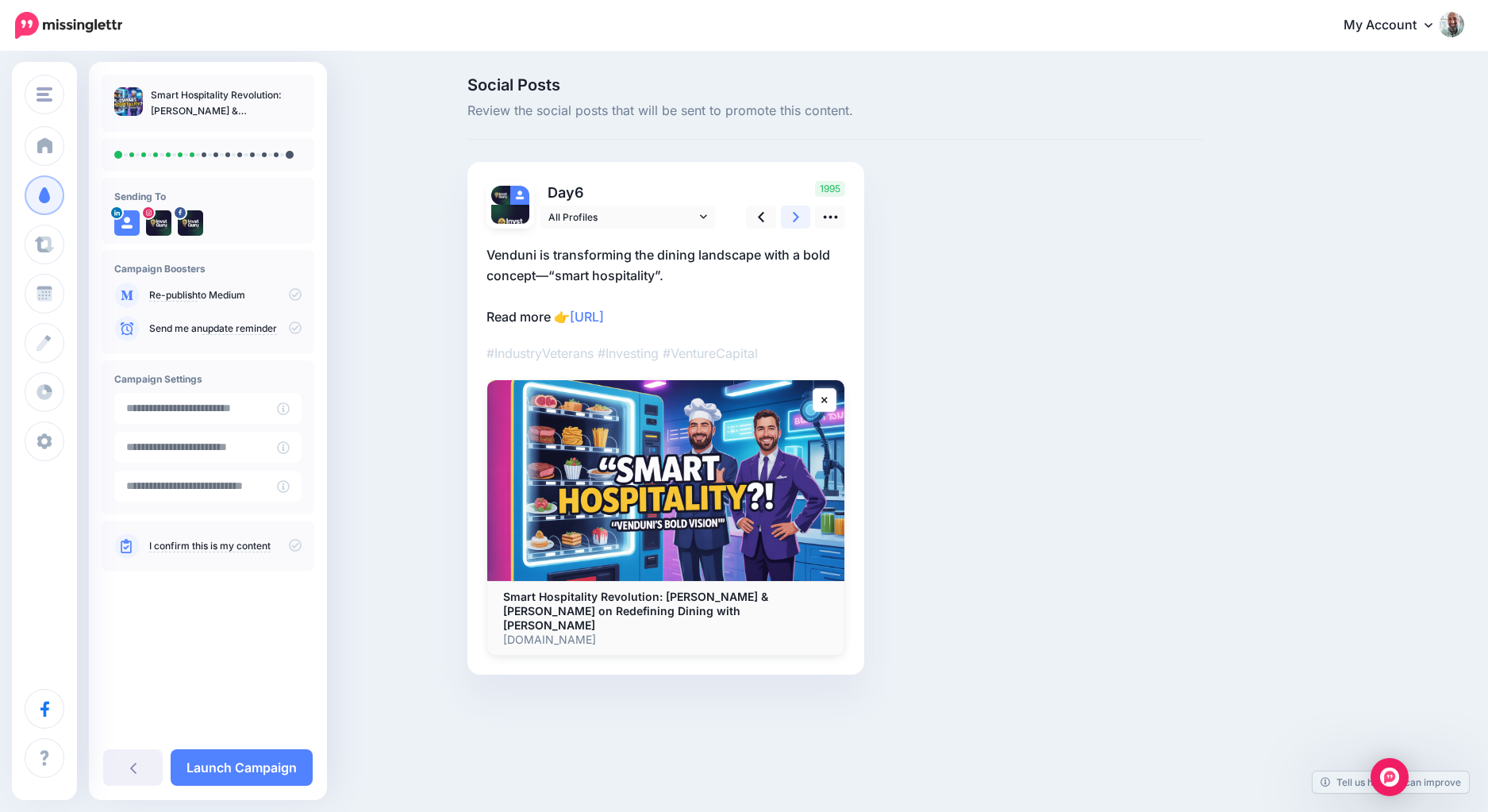
click at [797, 212] on icon at bounding box center [795, 217] width 6 height 16
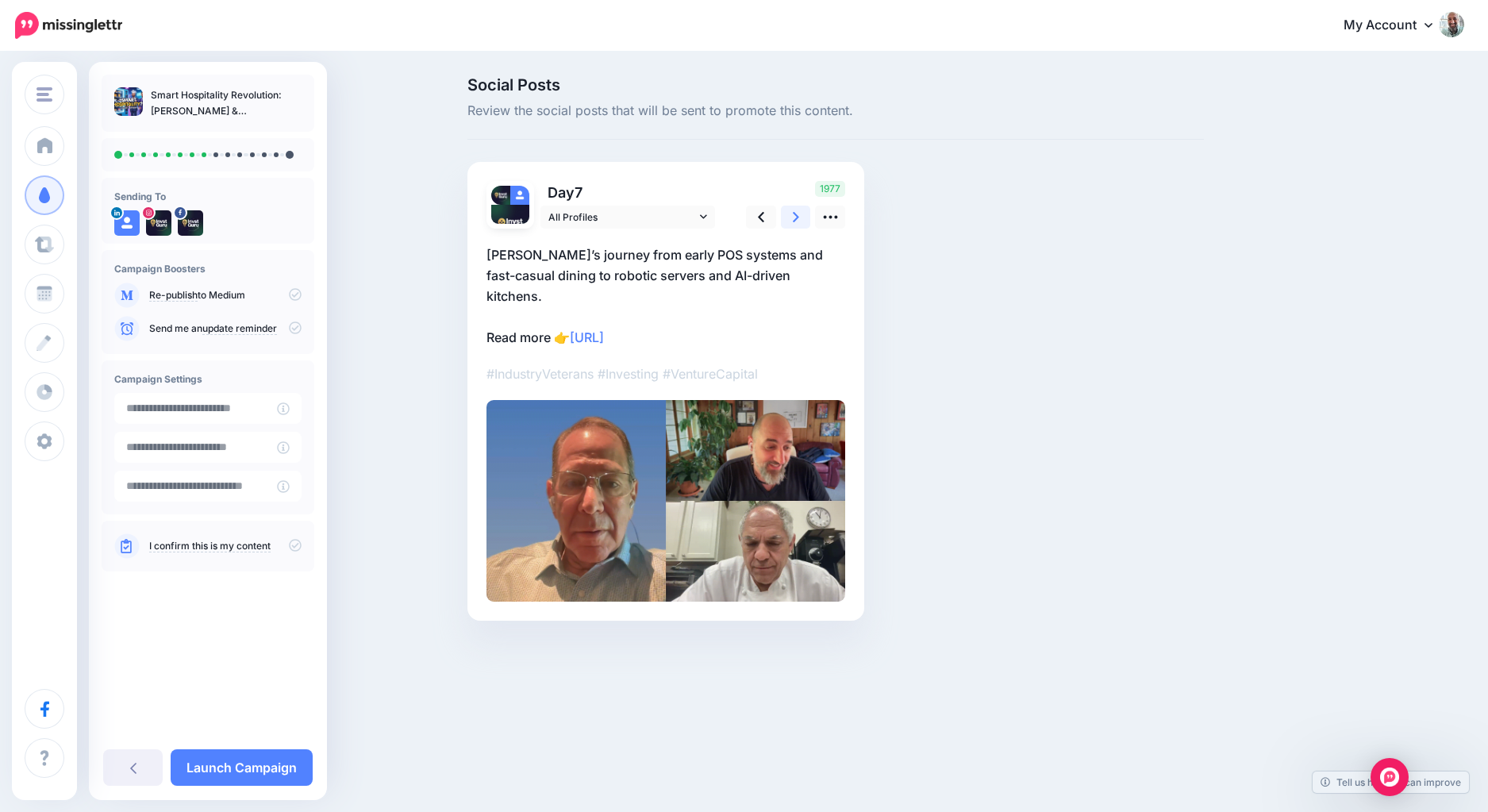
click at [797, 212] on icon at bounding box center [795, 217] width 6 height 16
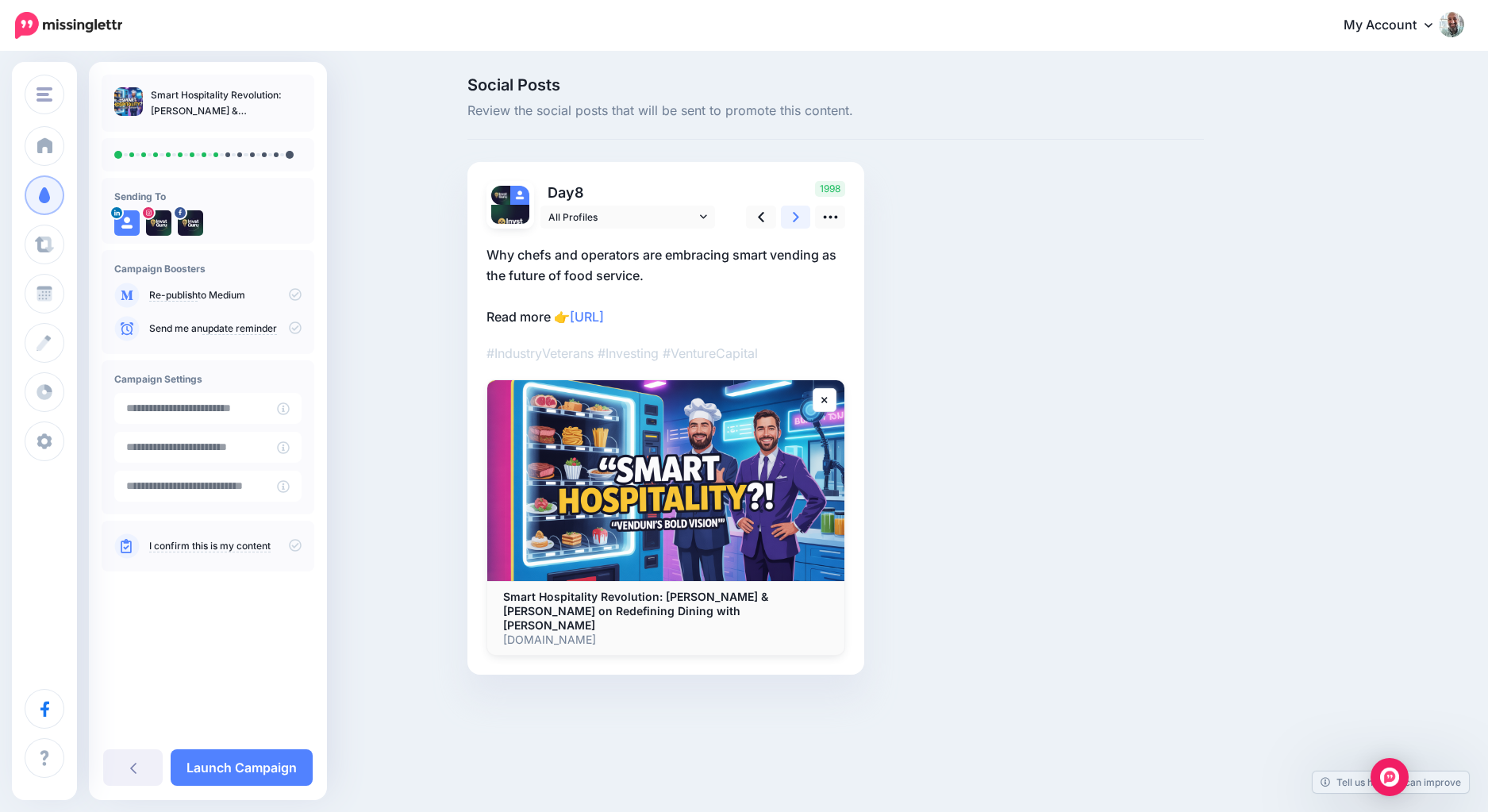
click at [797, 212] on icon at bounding box center [795, 217] width 6 height 16
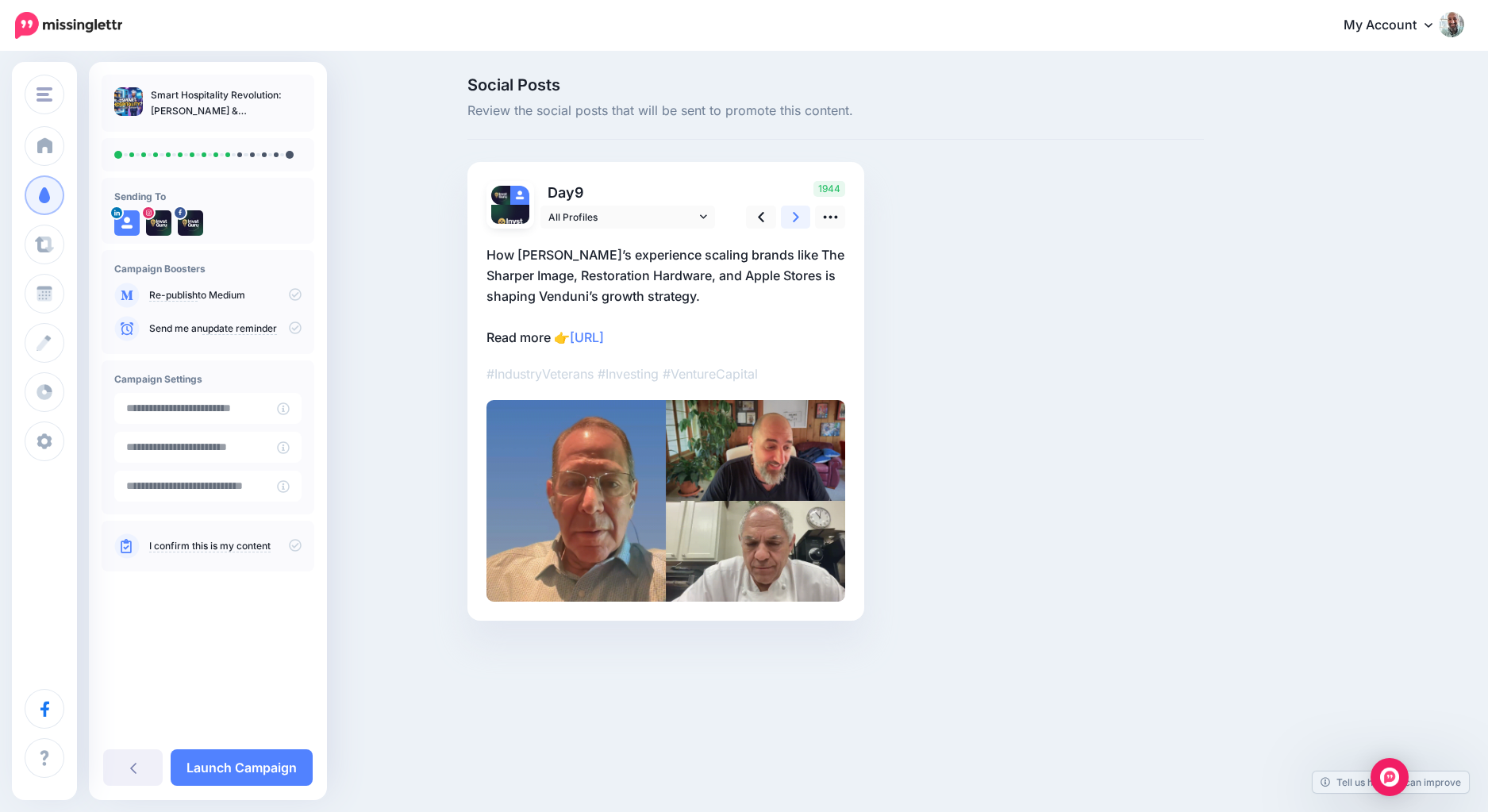
click at [797, 212] on icon at bounding box center [795, 217] width 6 height 16
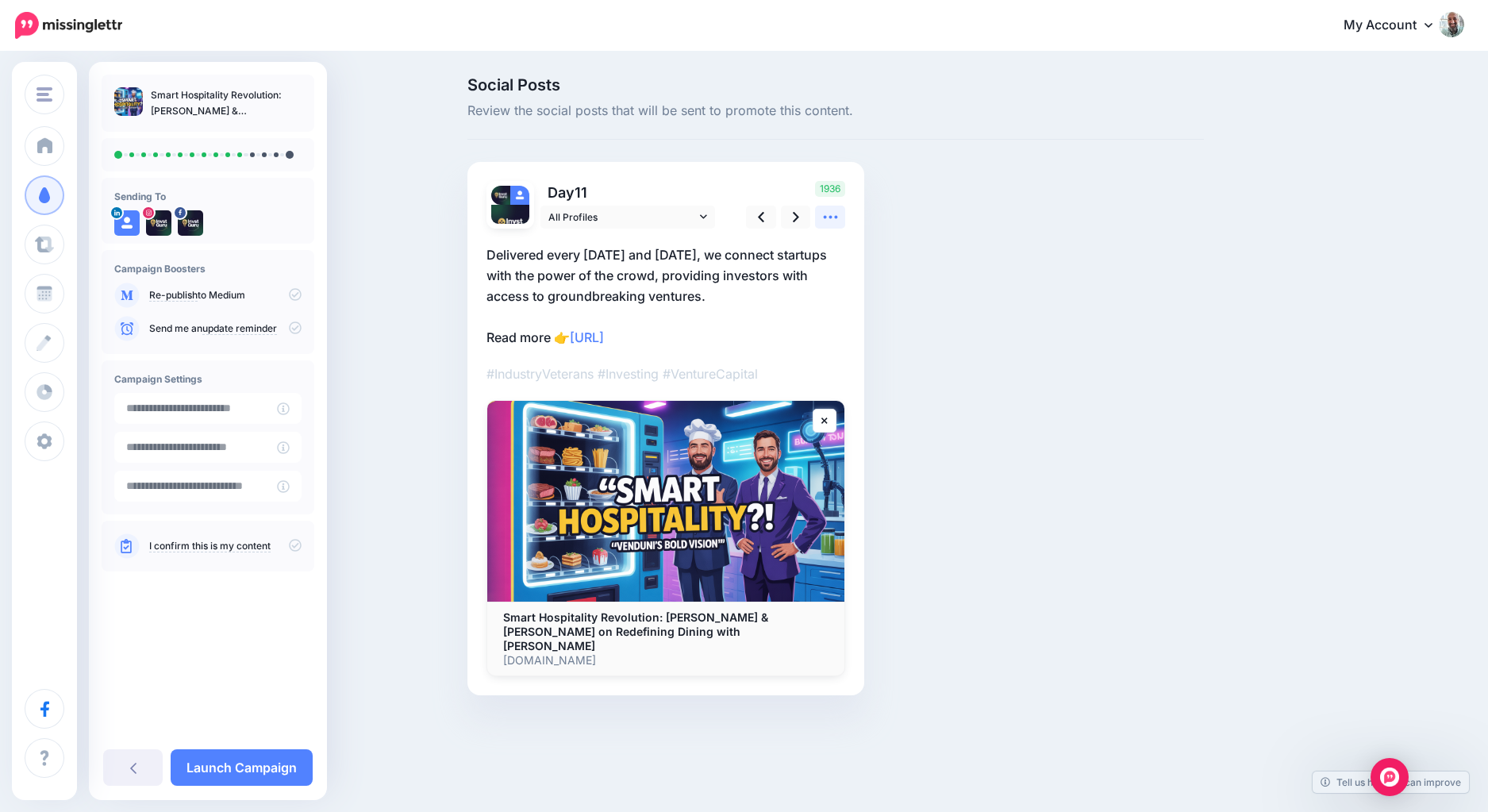
click at [821, 212] on link at bounding box center [829, 217] width 30 height 23
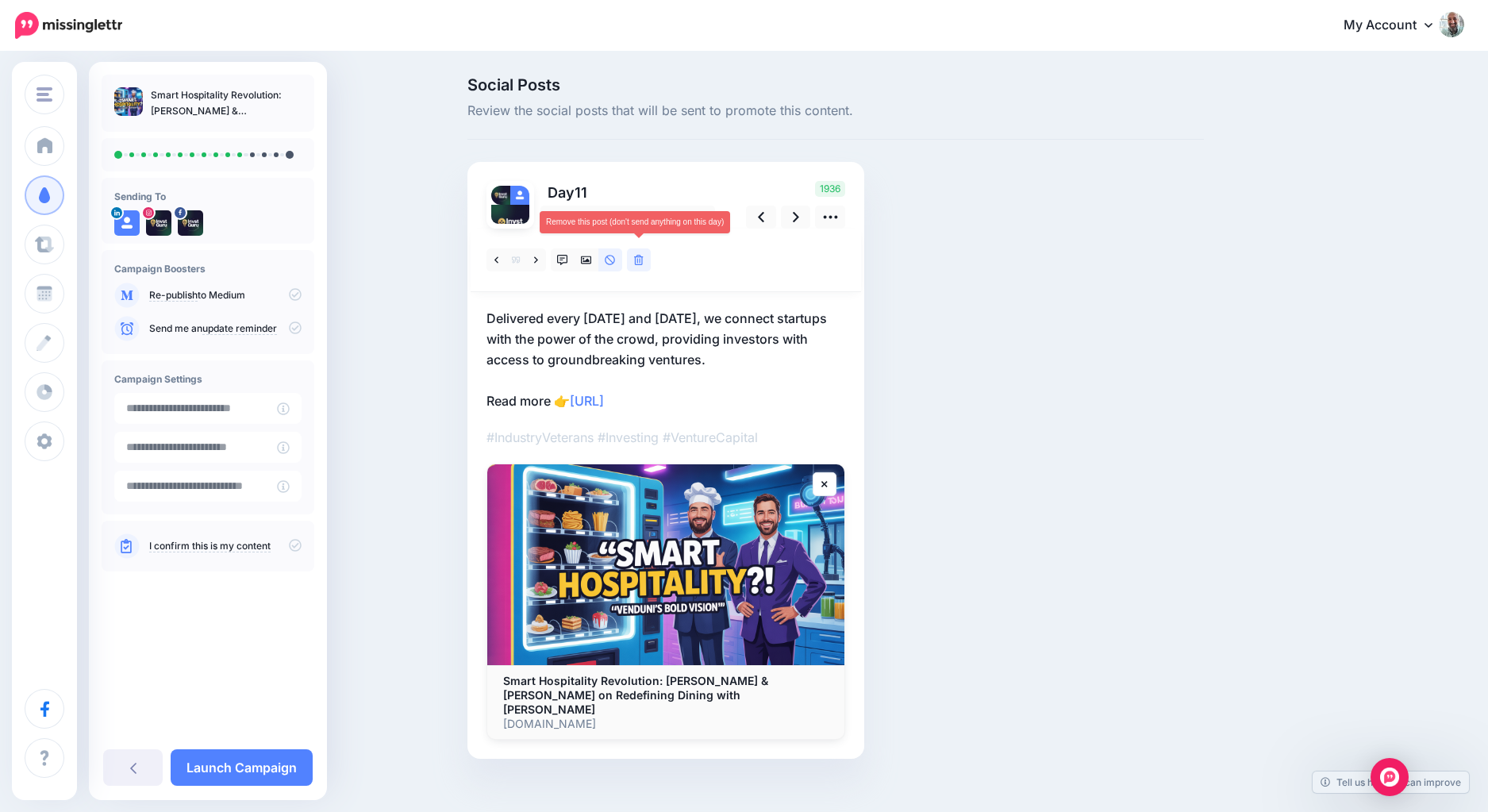
click at [634, 262] on icon at bounding box center [638, 260] width 9 height 11
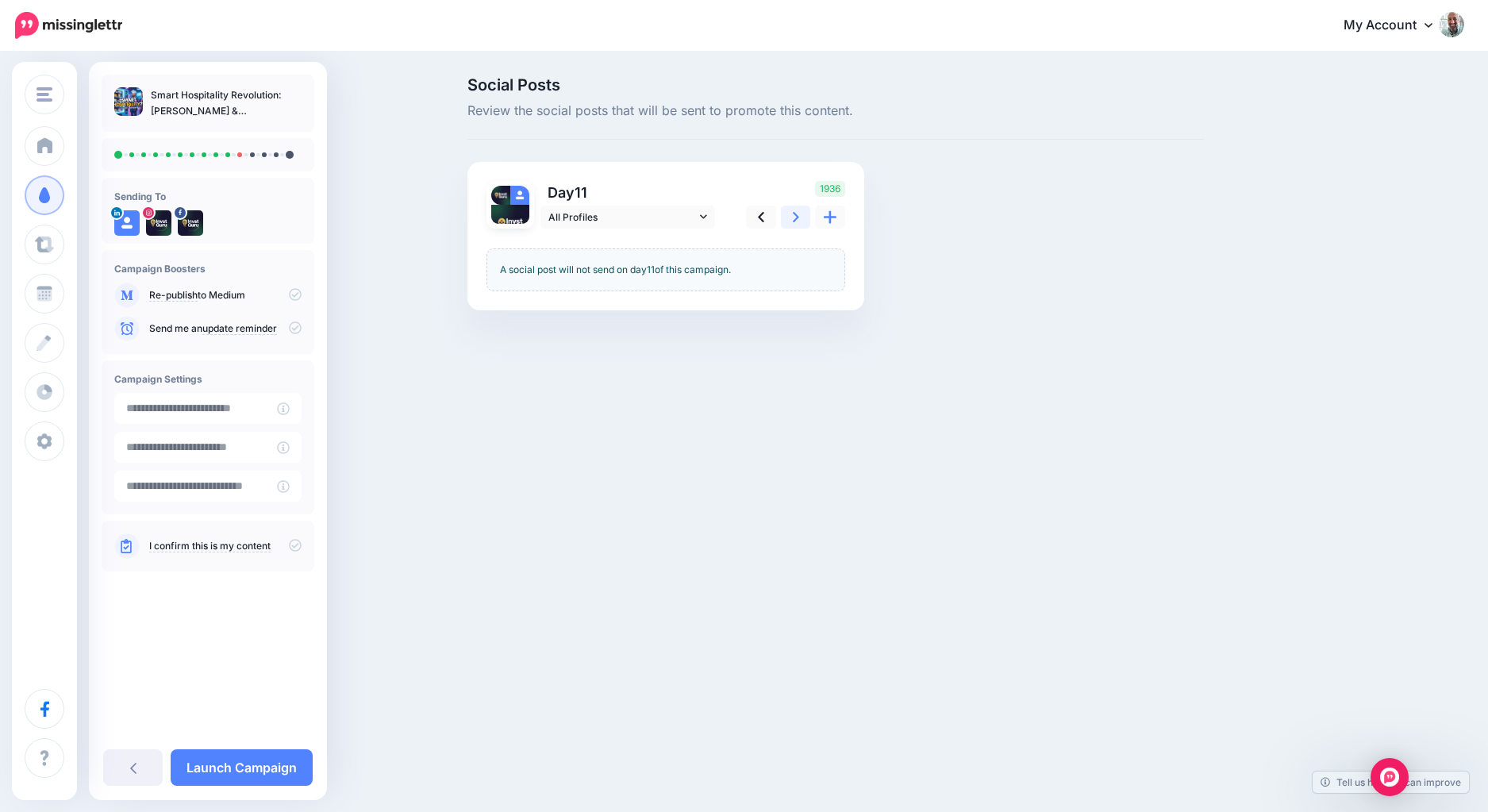
click at [792, 225] on icon at bounding box center [795, 217] width 6 height 16
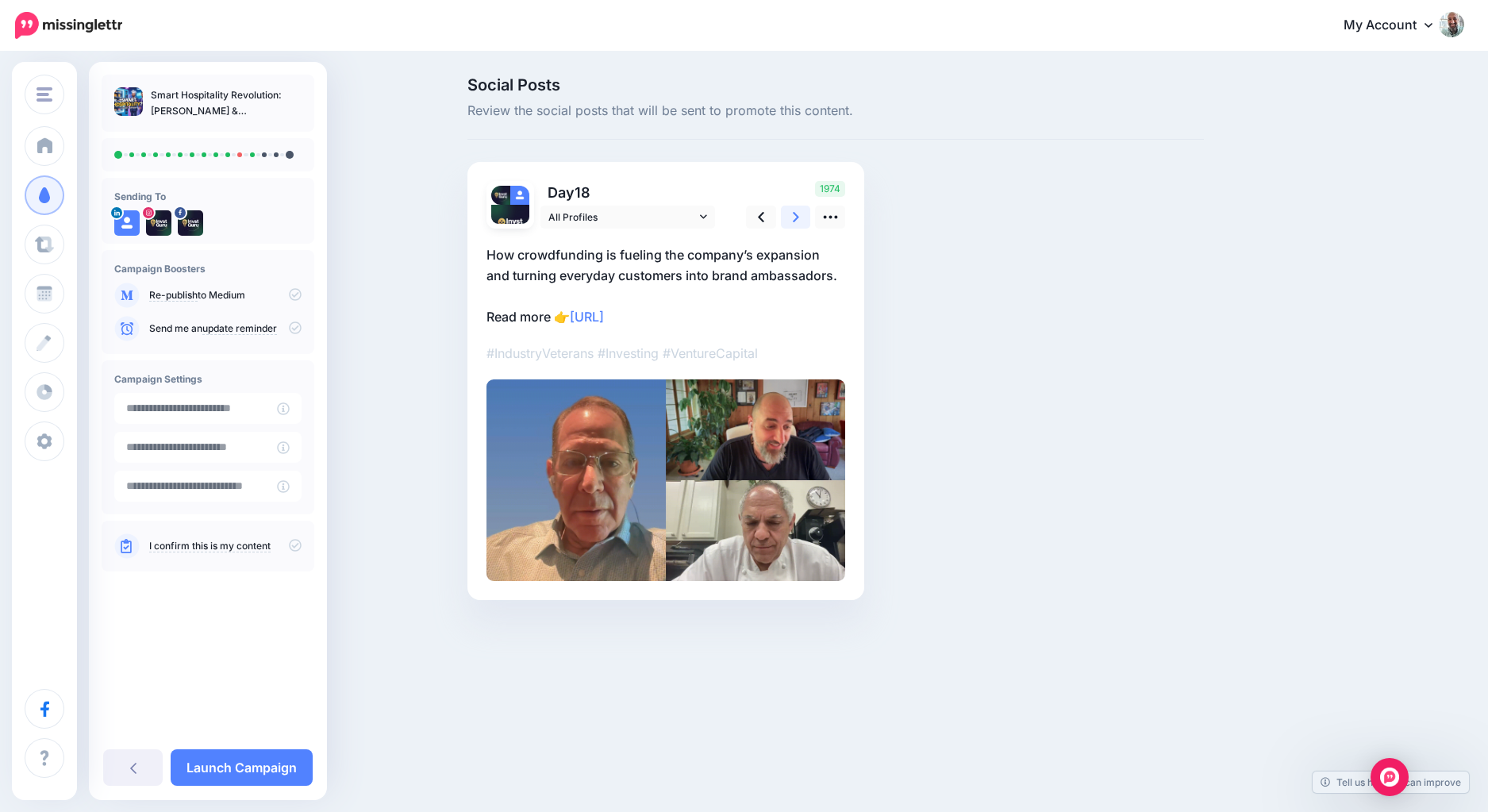
click at [792, 225] on icon at bounding box center [795, 217] width 6 height 16
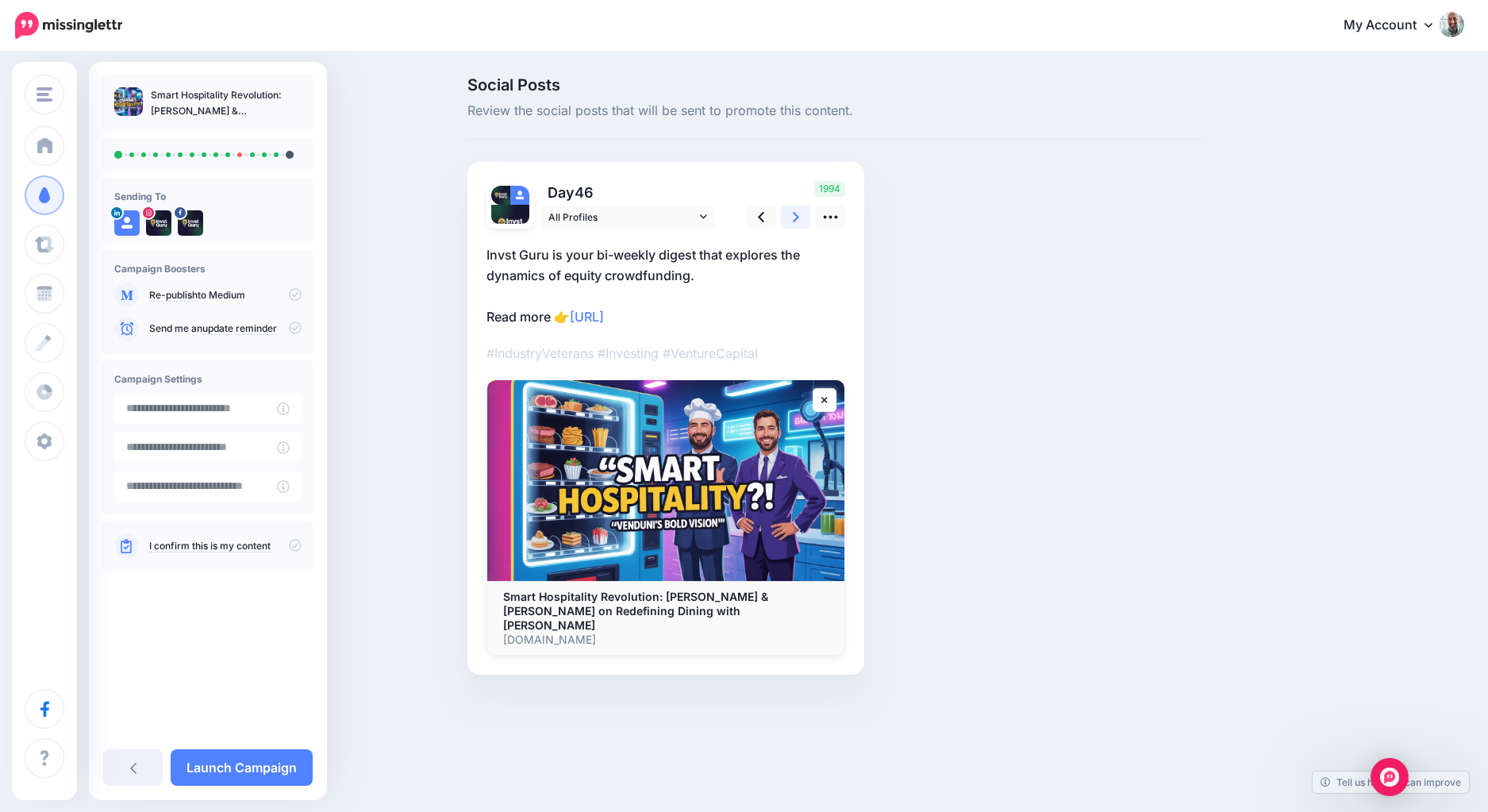
click at [792, 224] on icon at bounding box center [795, 217] width 6 height 16
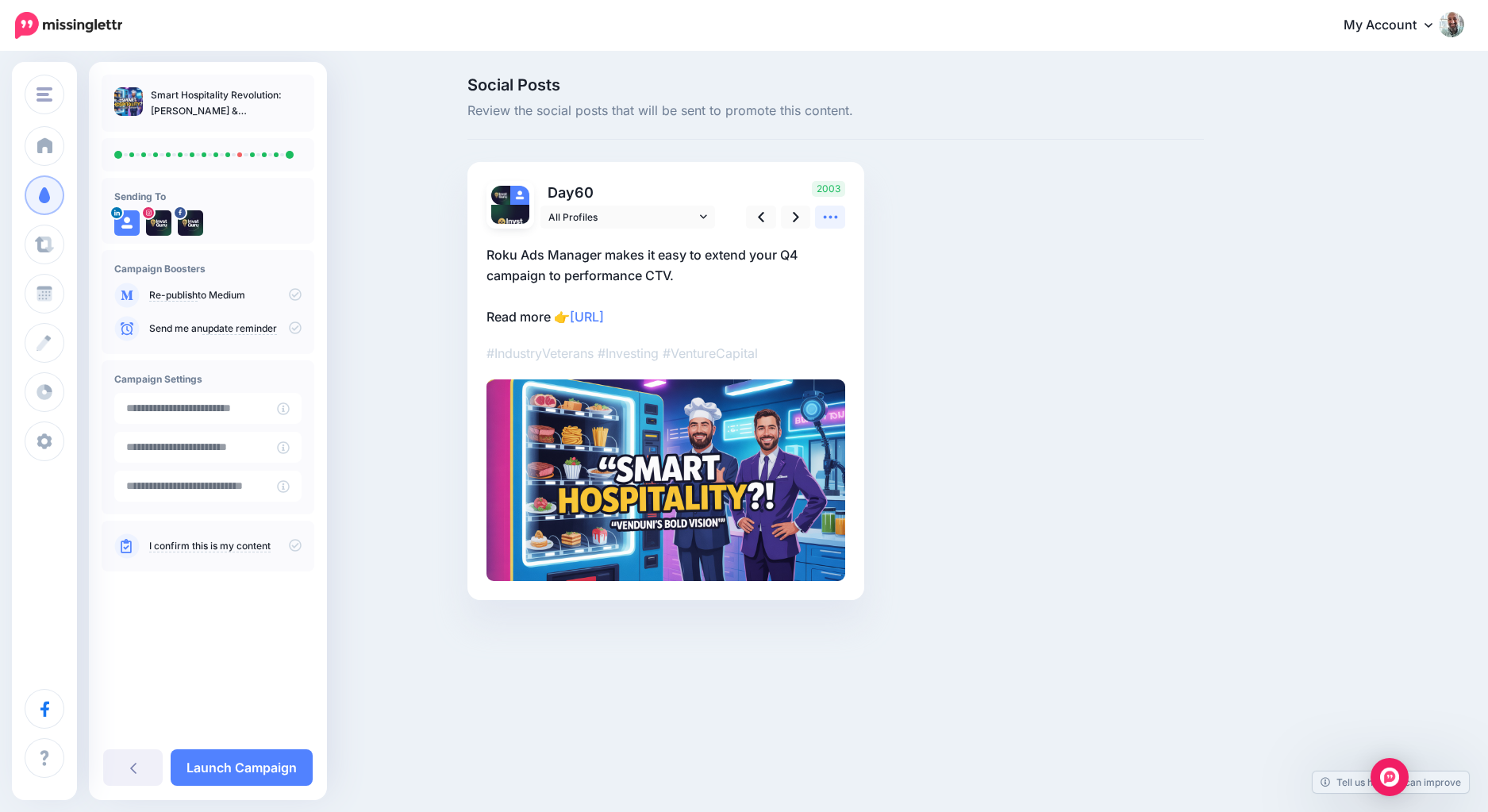
click at [825, 225] on link at bounding box center [829, 217] width 30 height 23
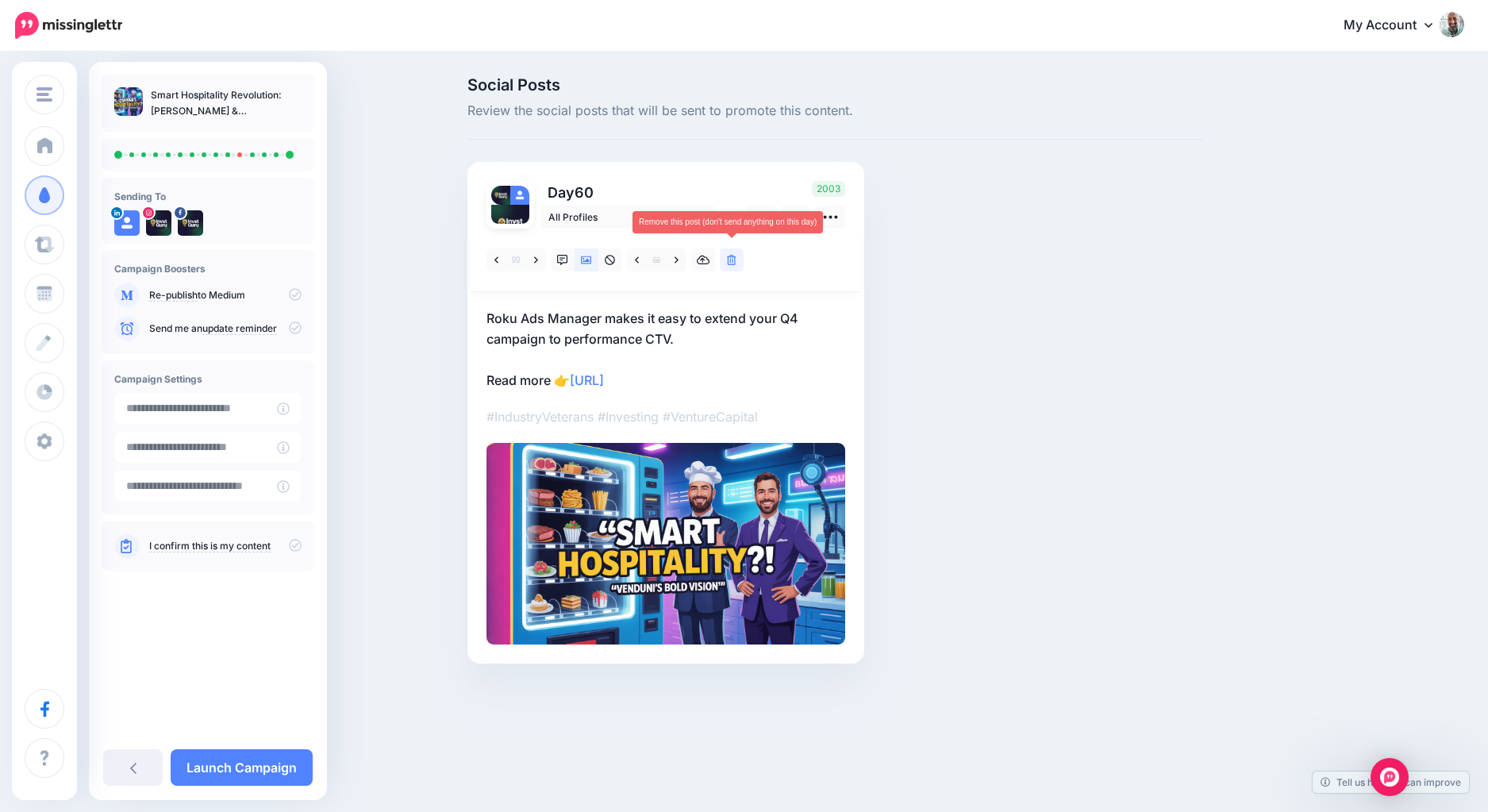
click at [731, 266] on link at bounding box center [732, 260] width 24 height 23
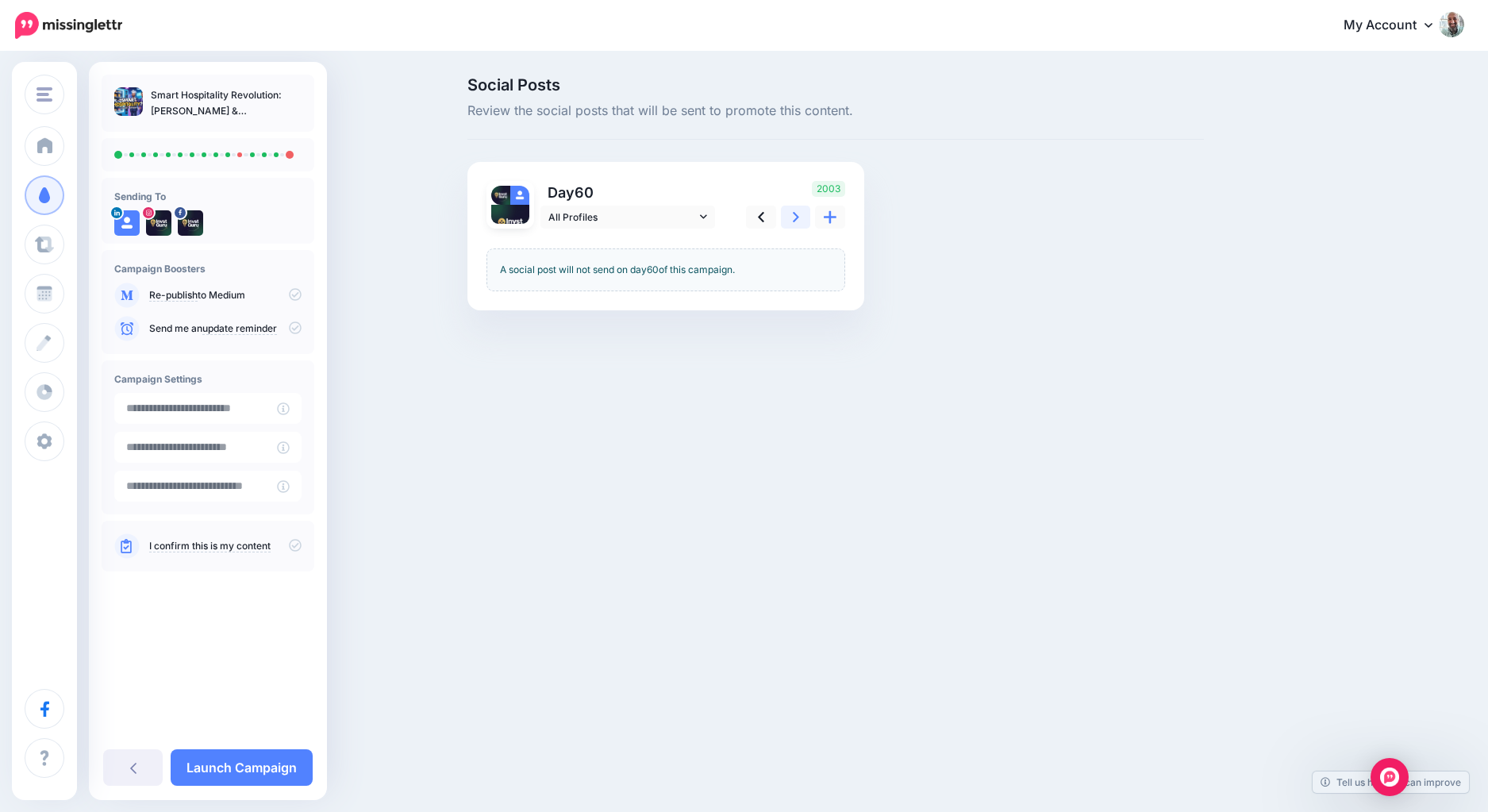
click at [790, 224] on link at bounding box center [795, 217] width 30 height 23
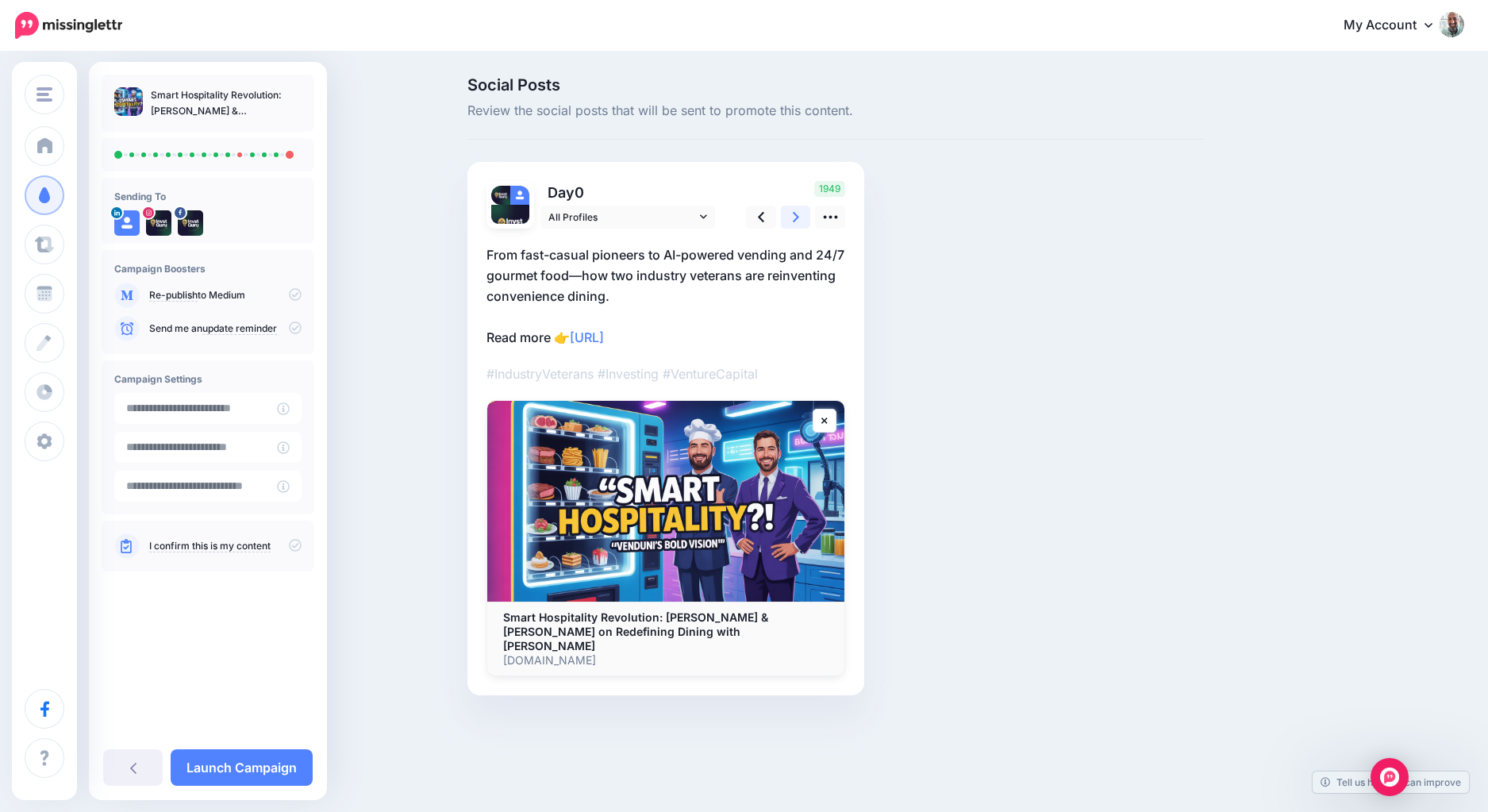
click at [790, 224] on link at bounding box center [795, 217] width 30 height 23
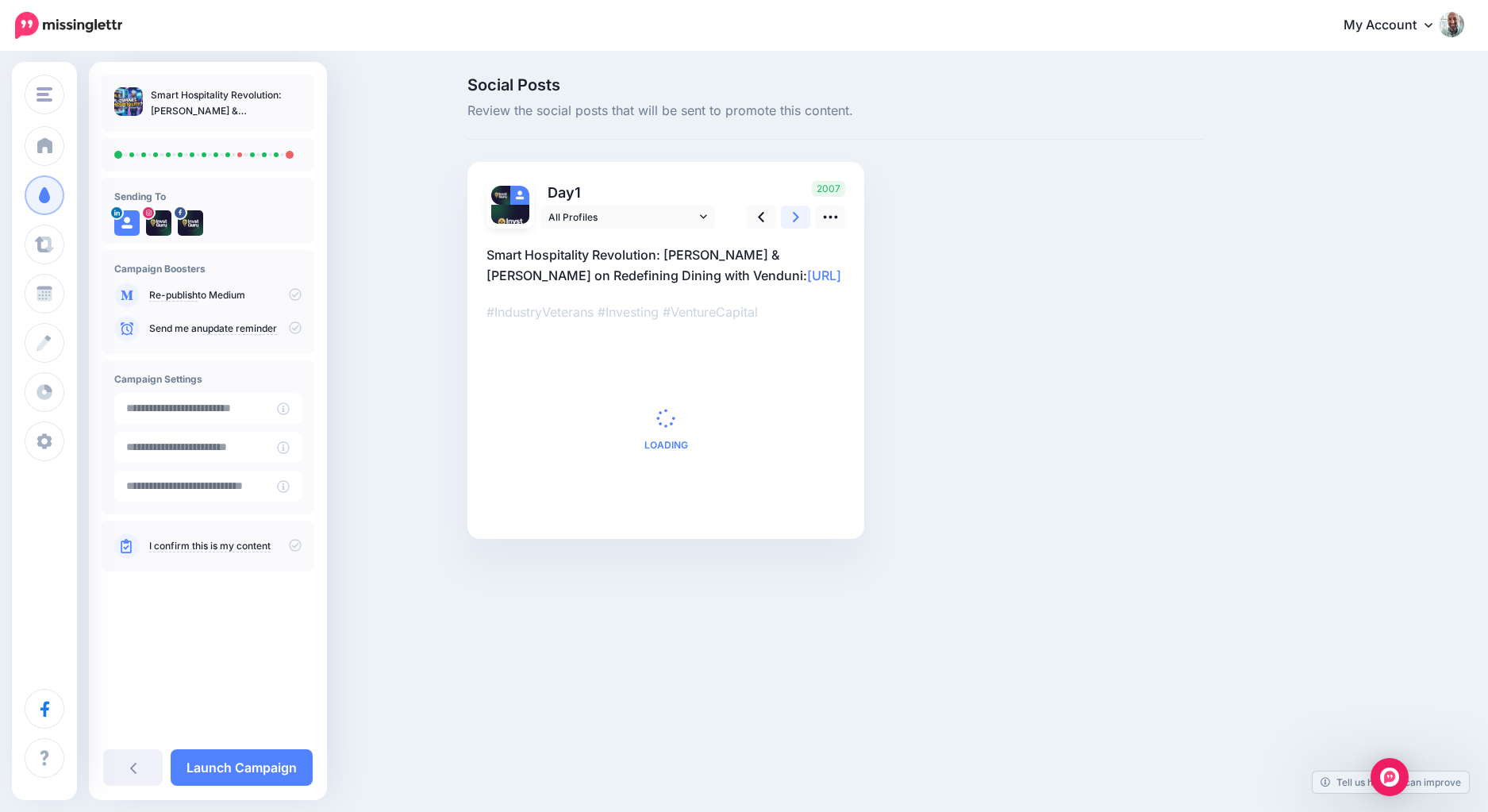
click at [790, 224] on link at bounding box center [795, 217] width 30 height 23
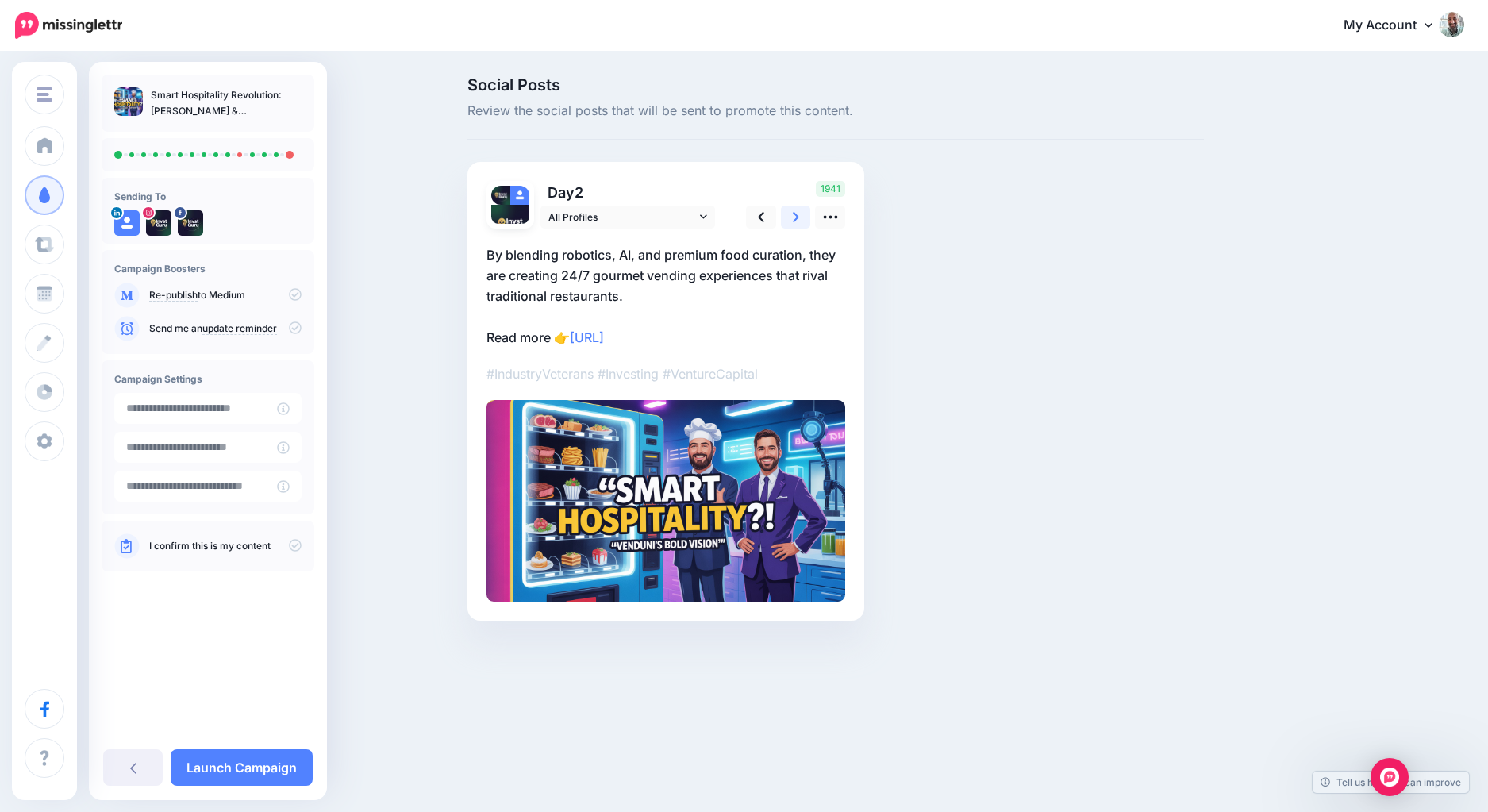
click at [790, 224] on link at bounding box center [795, 217] width 30 height 23
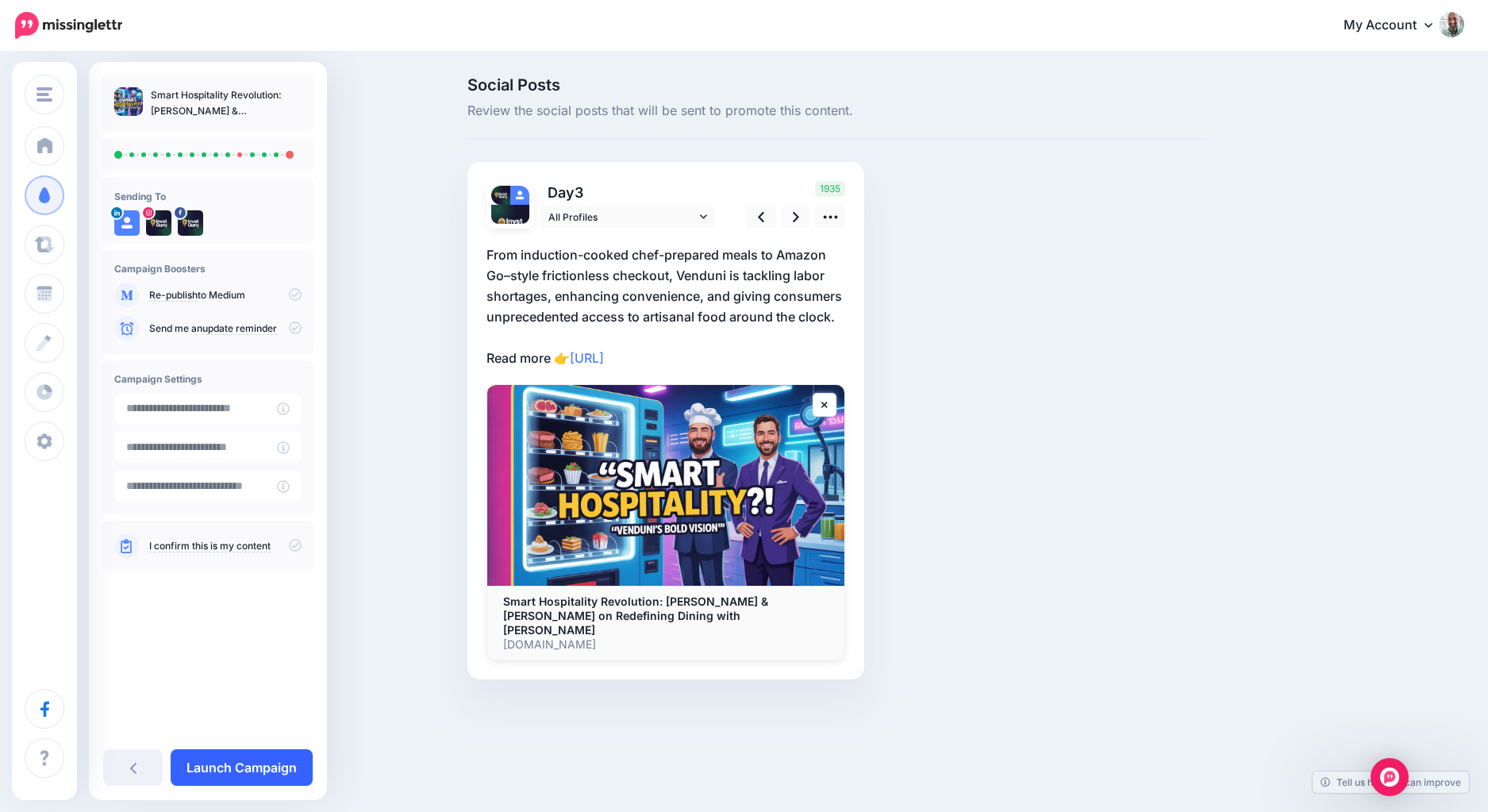
click at [198, 771] on link "Launch Campaign" at bounding box center [242, 767] width 142 height 37
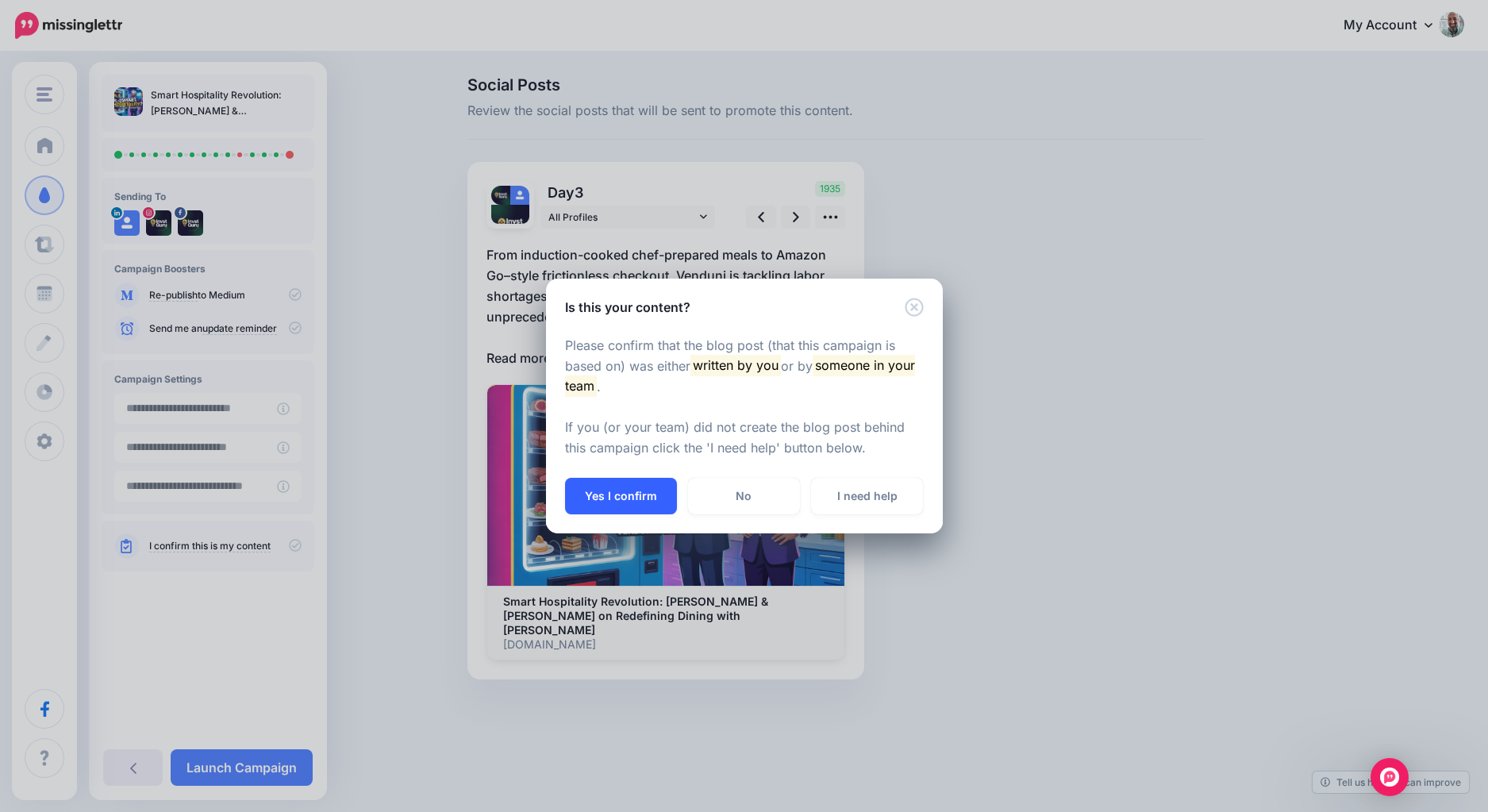
click at [624, 505] on button "Yes I confirm" at bounding box center [620, 496] width 112 height 37
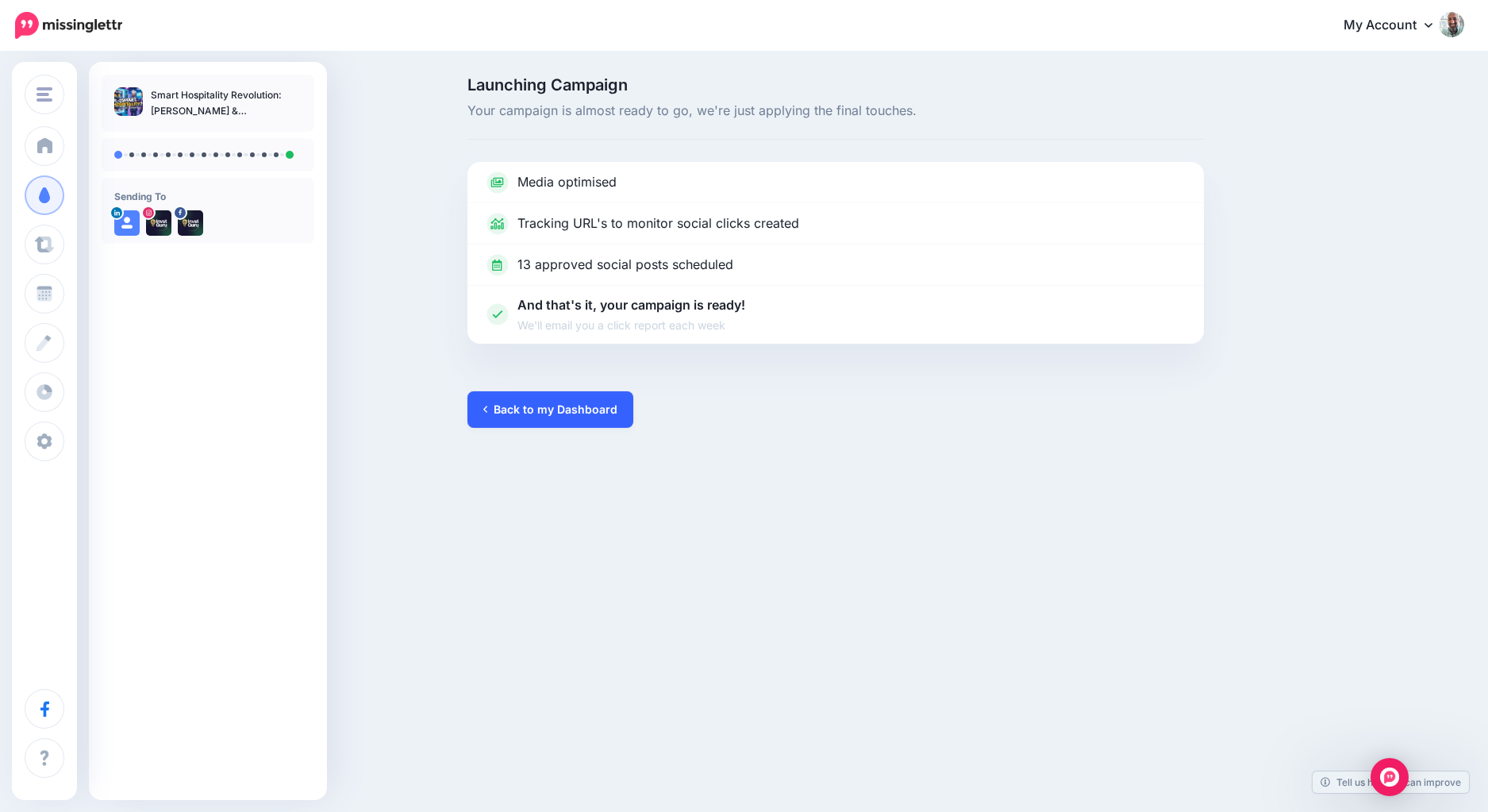
click at [562, 404] on link "Back to my Dashboard" at bounding box center [551, 409] width 166 height 37
